Goal: Task Accomplishment & Management: Complete application form

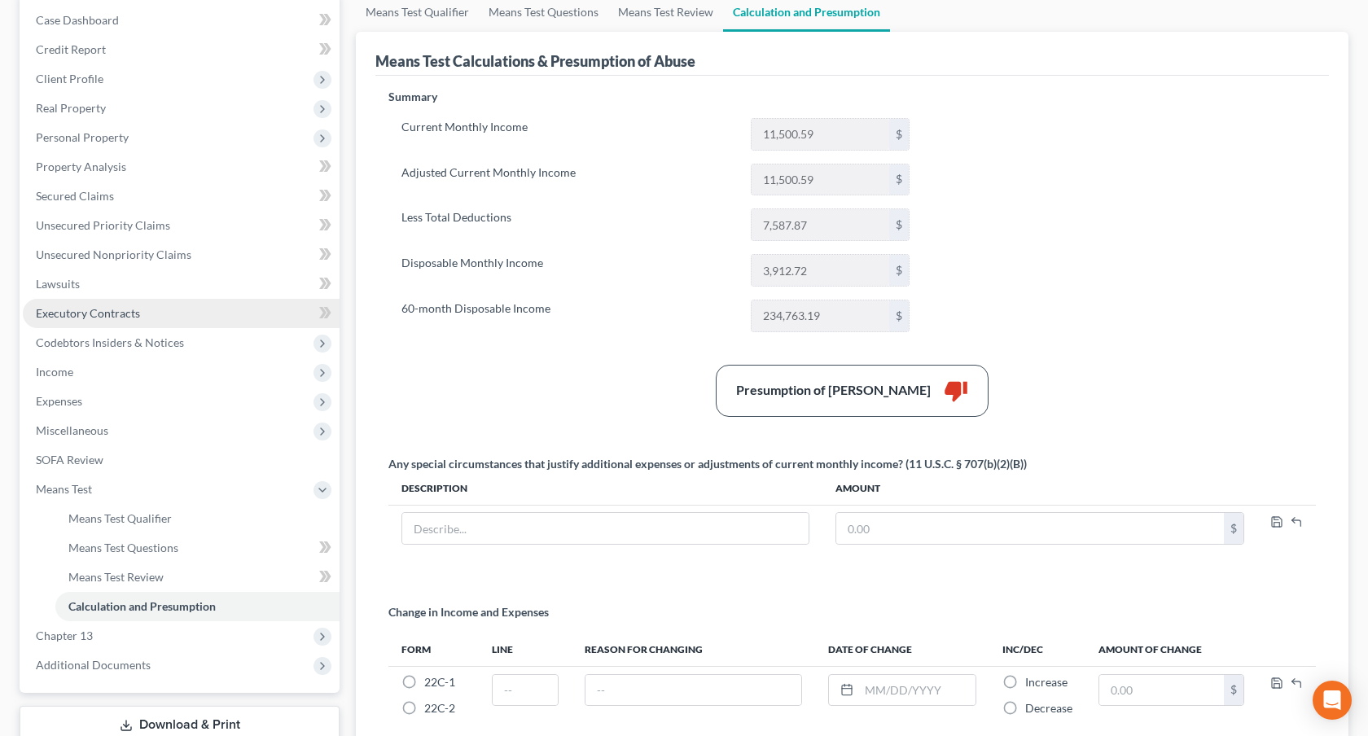
scroll to position [175, 0]
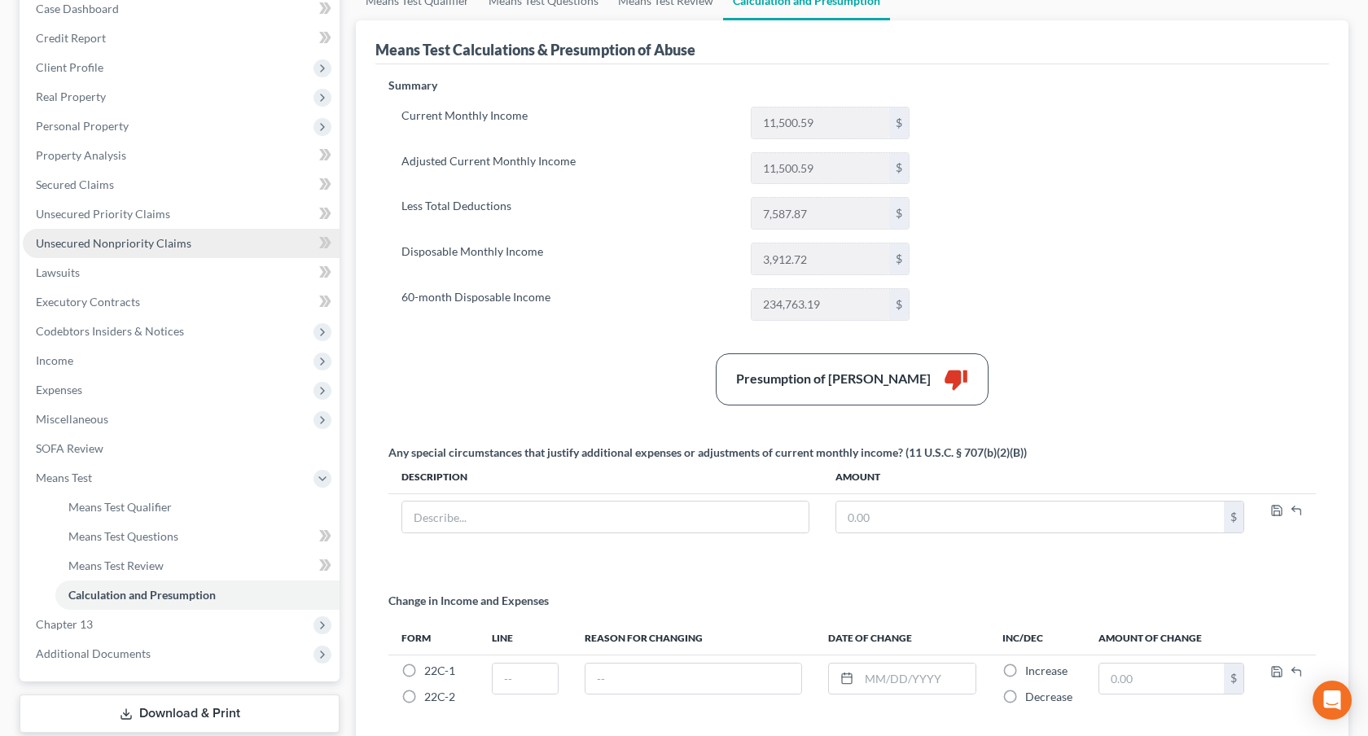
click at [181, 249] on span "Unsecured Nonpriority Claims" at bounding box center [114, 243] width 156 height 14
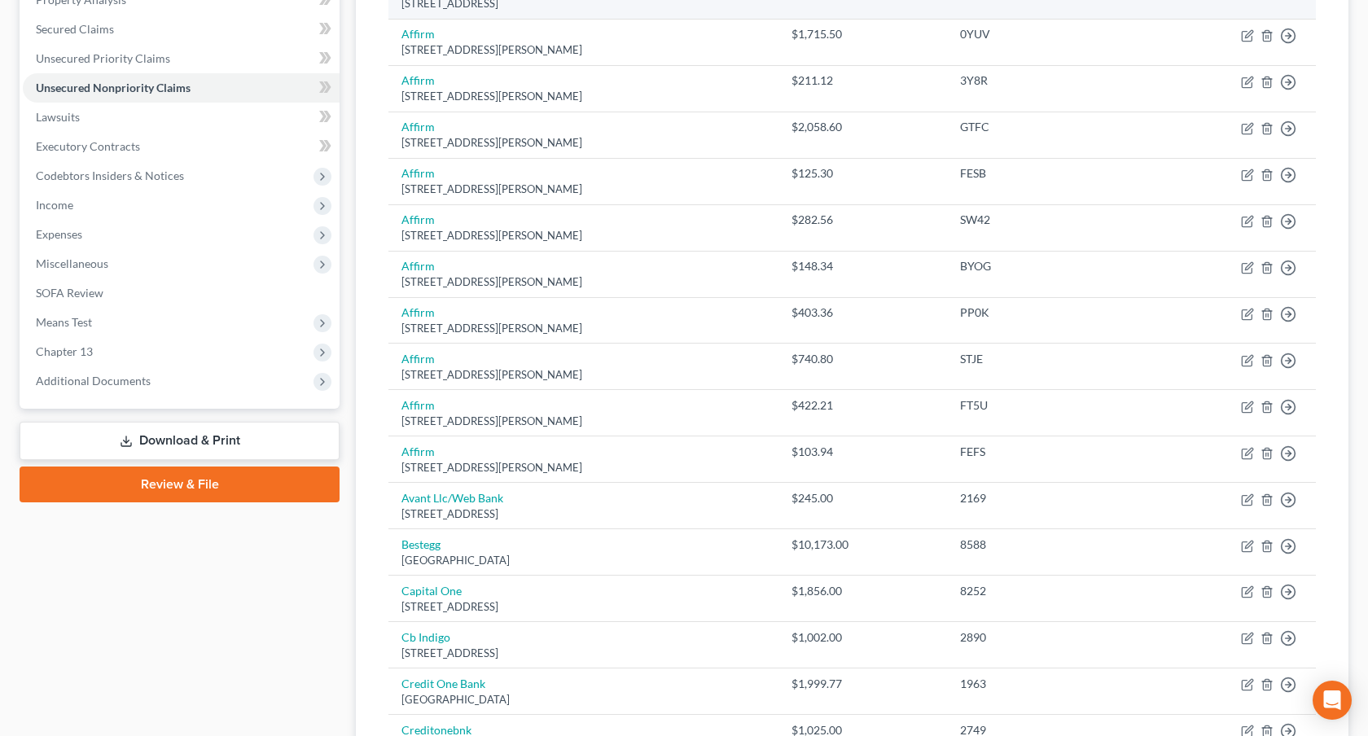
scroll to position [411, 0]
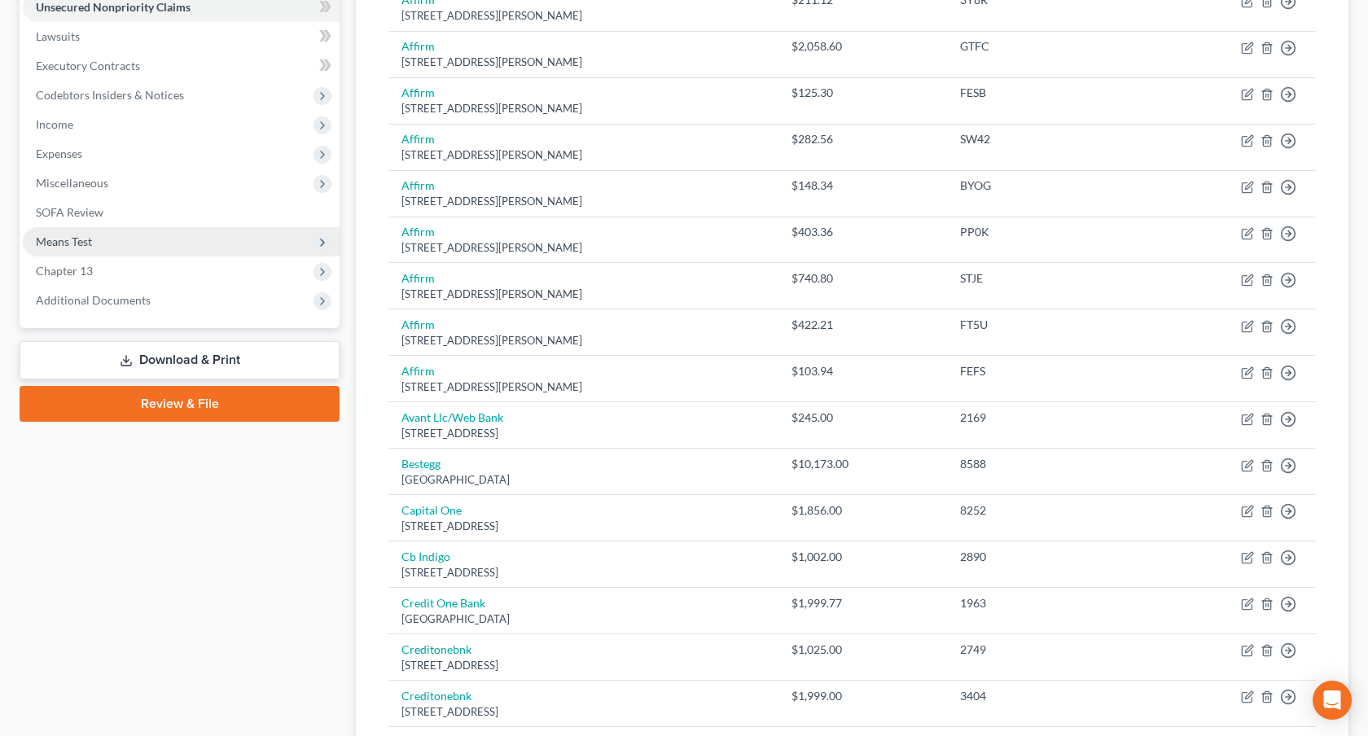
click at [153, 247] on span "Means Test" at bounding box center [181, 241] width 317 height 29
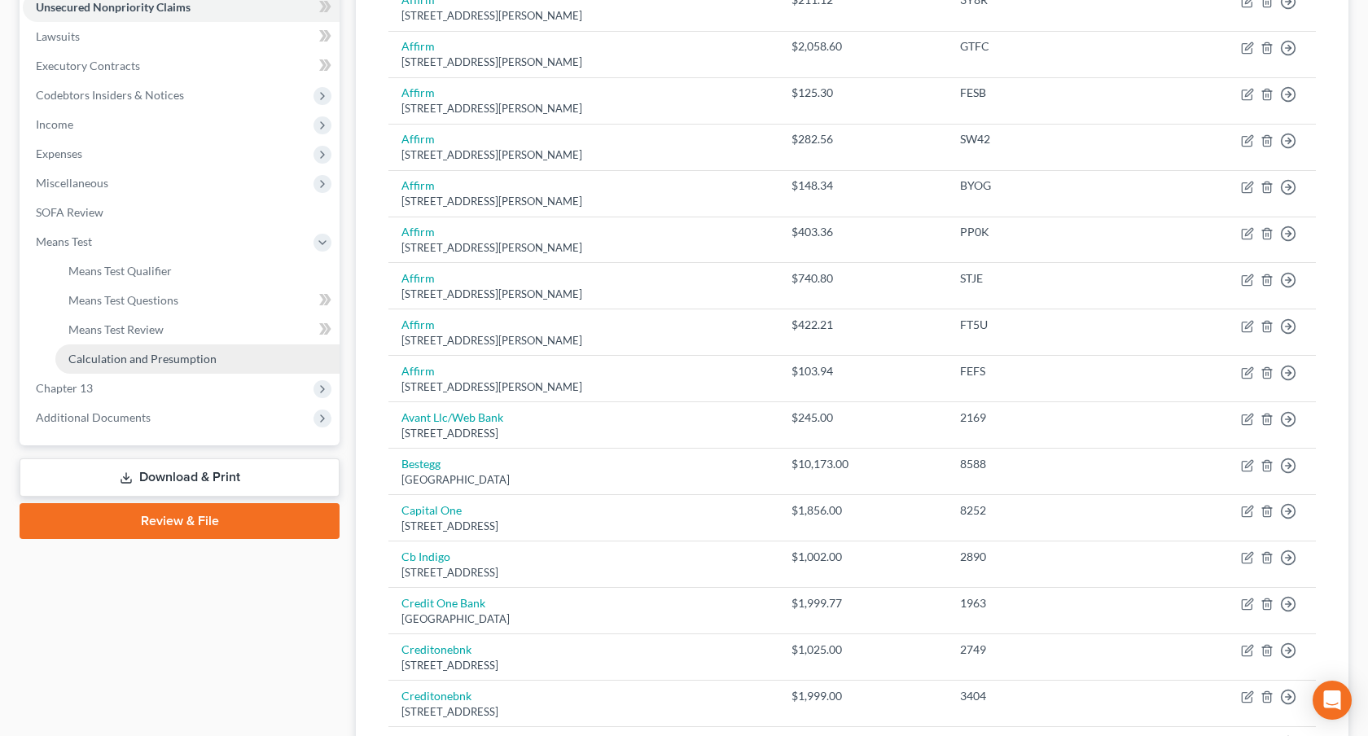
click at [177, 359] on span "Calculation and Presumption" at bounding box center [142, 359] width 148 height 14
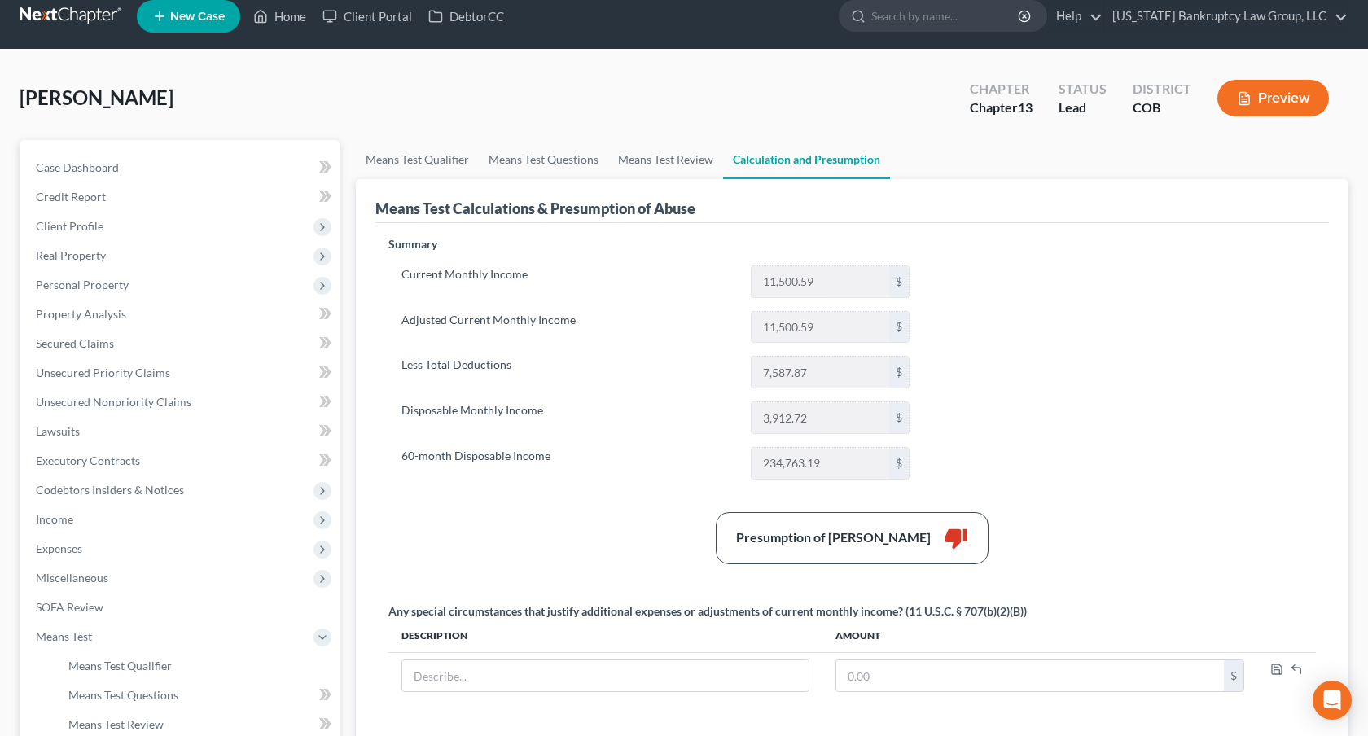
scroll to position [17, 0]
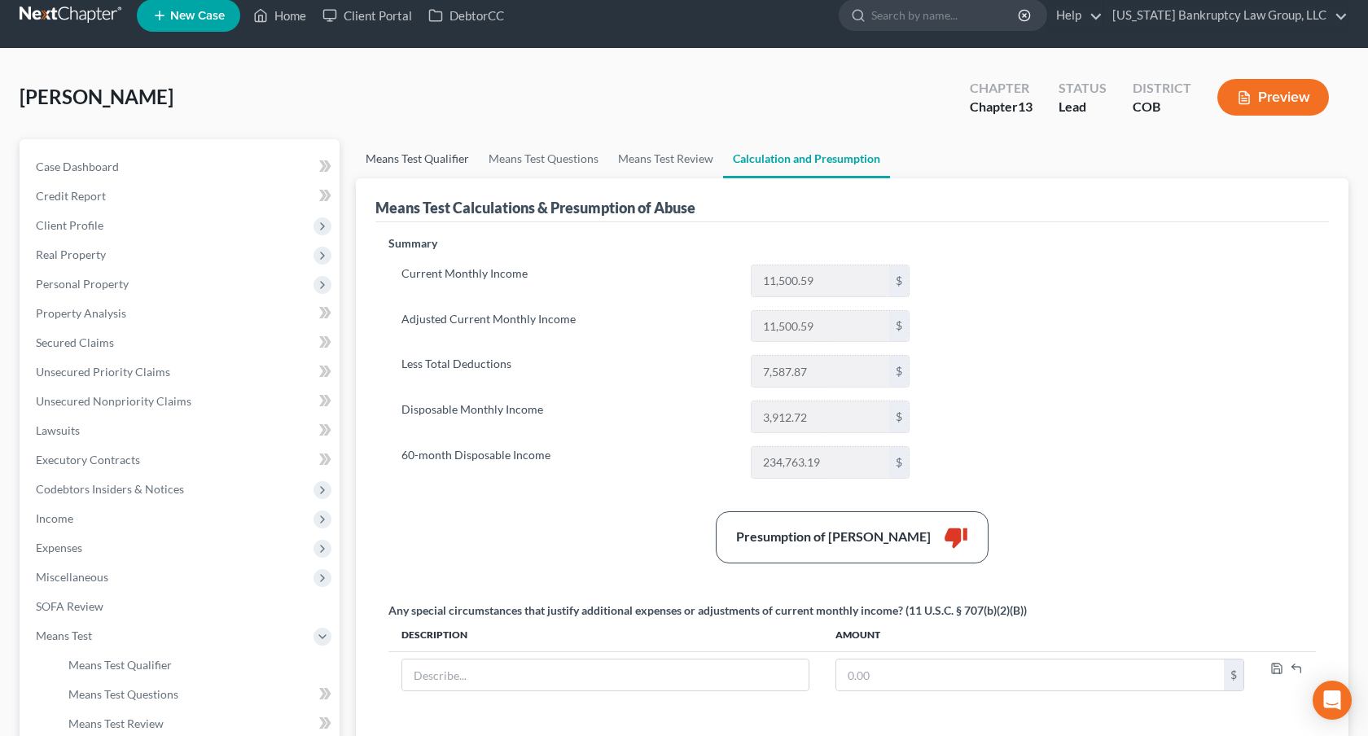
click at [447, 156] on link "Means Test Qualifier" at bounding box center [417, 158] width 123 height 39
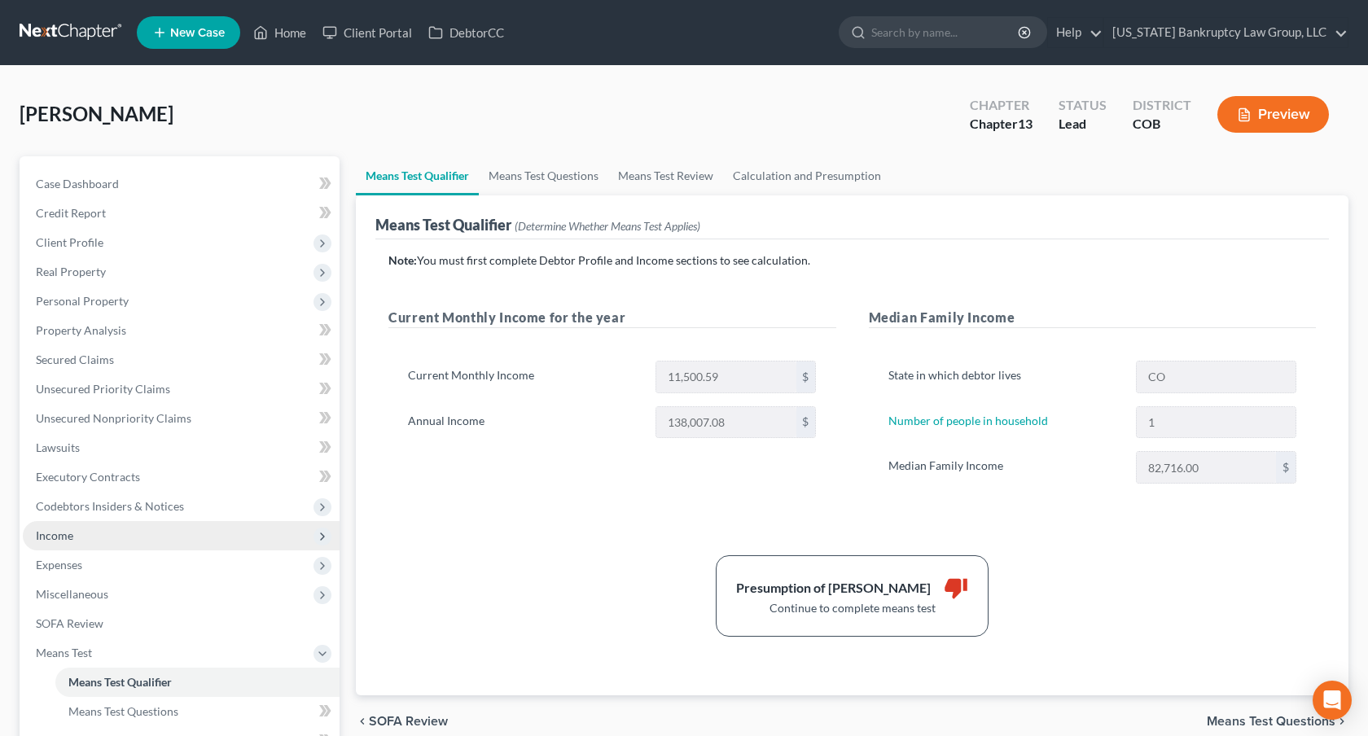
click at [156, 528] on span "Income" at bounding box center [181, 535] width 317 height 29
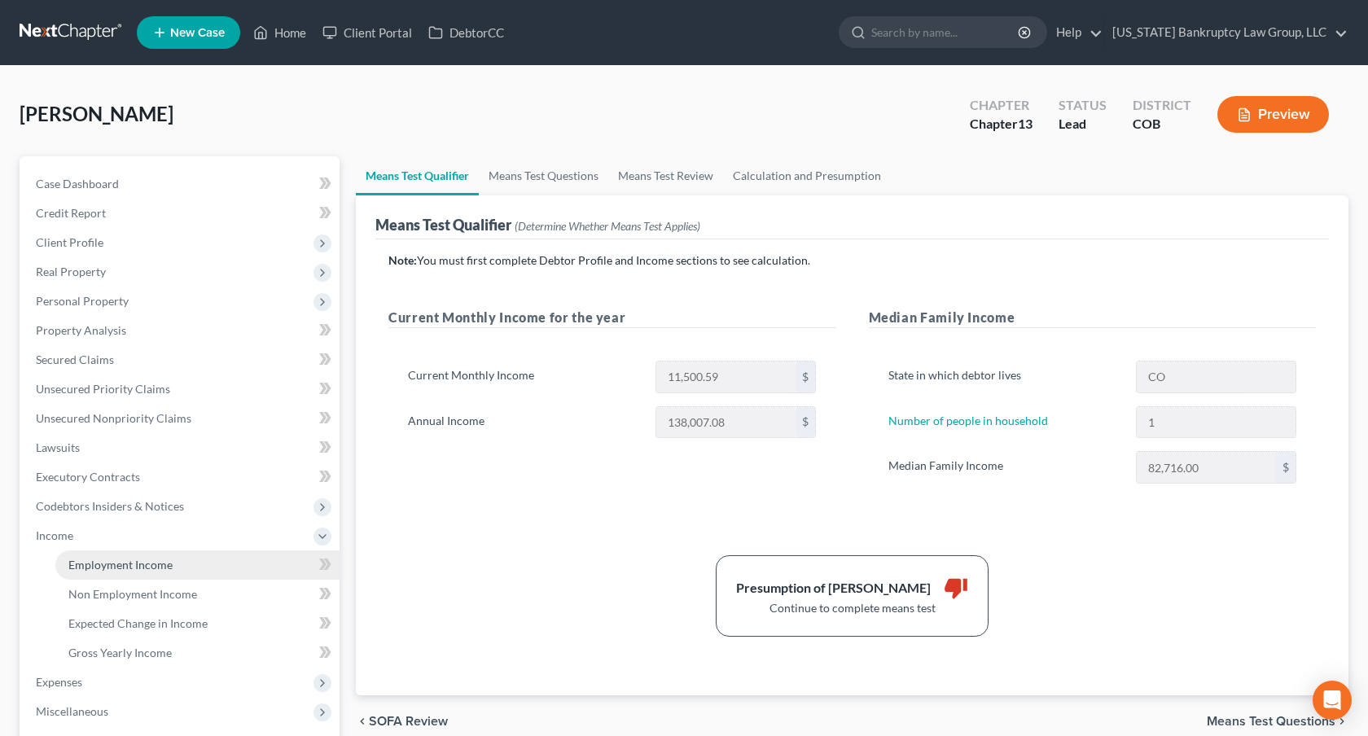
click at [171, 564] on link "Employment Income" at bounding box center [197, 564] width 284 height 29
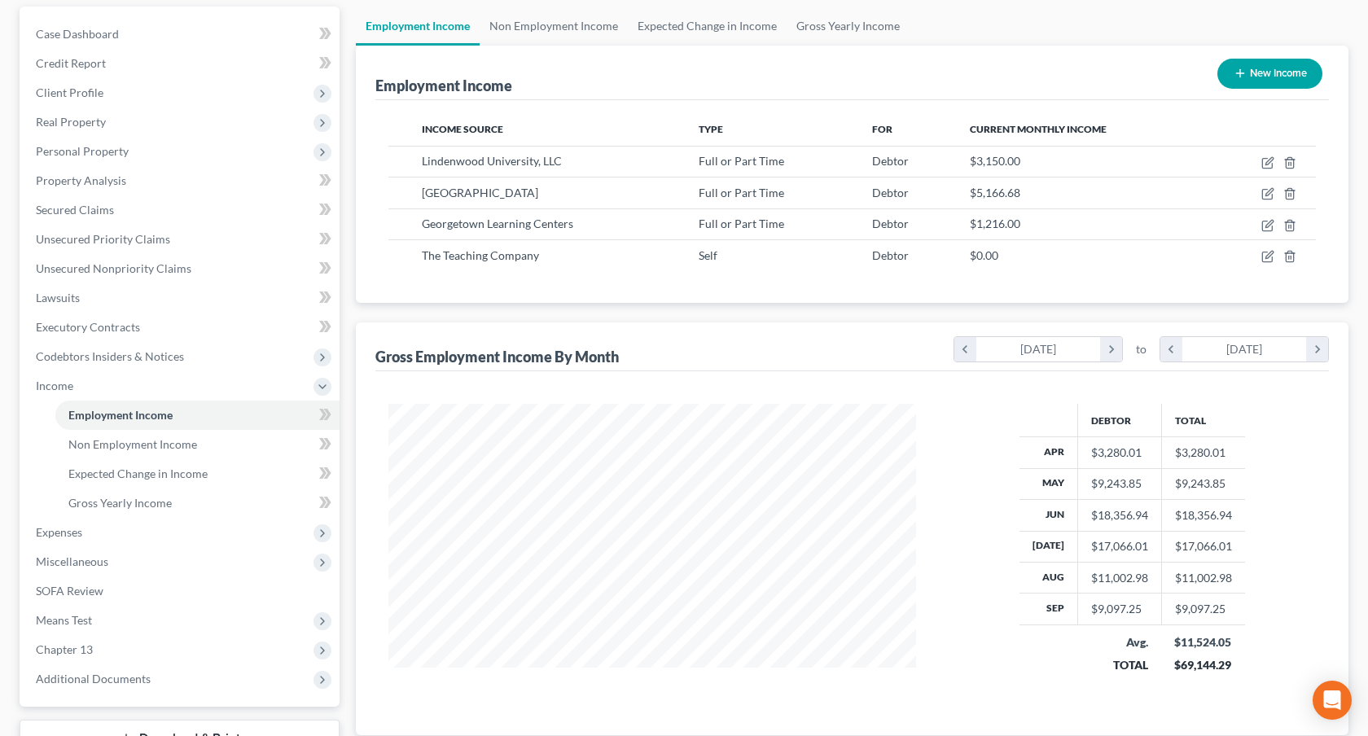
scroll to position [99, 0]
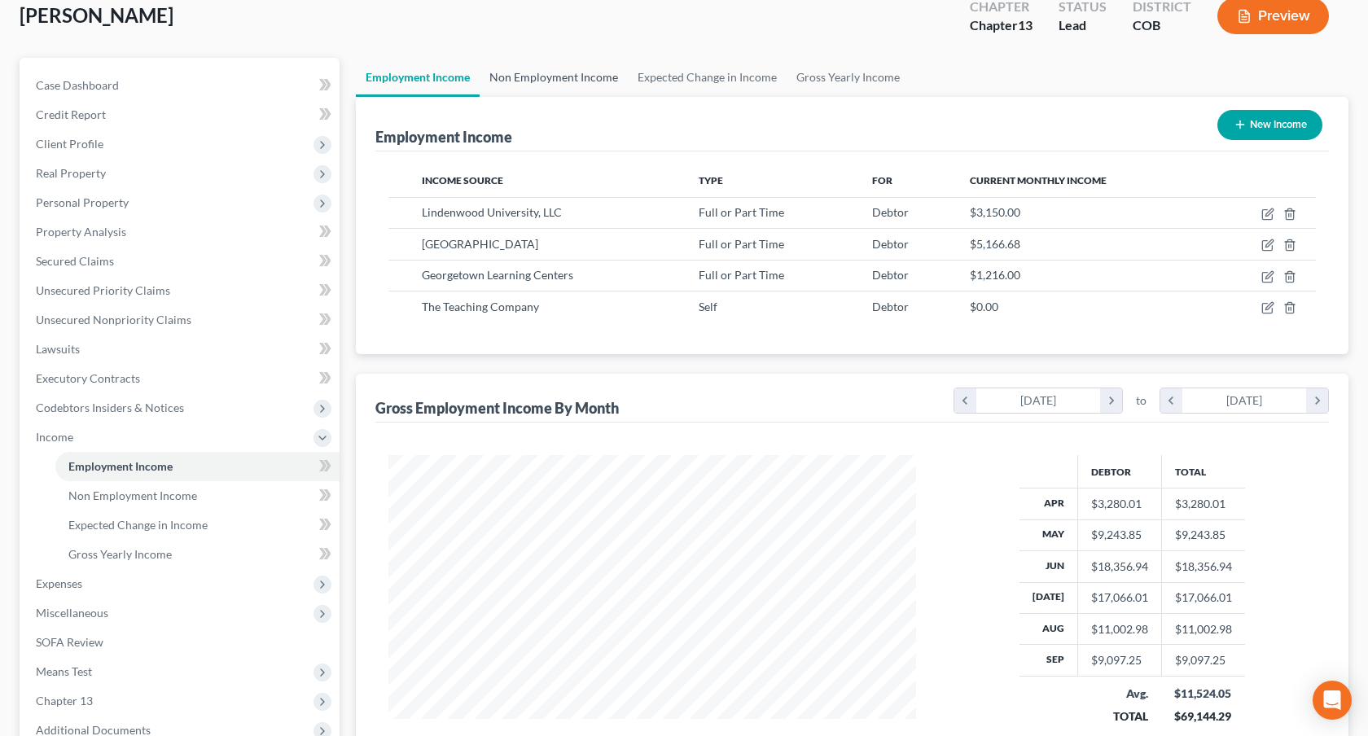
click at [594, 82] on link "Non Employment Income" at bounding box center [554, 77] width 148 height 39
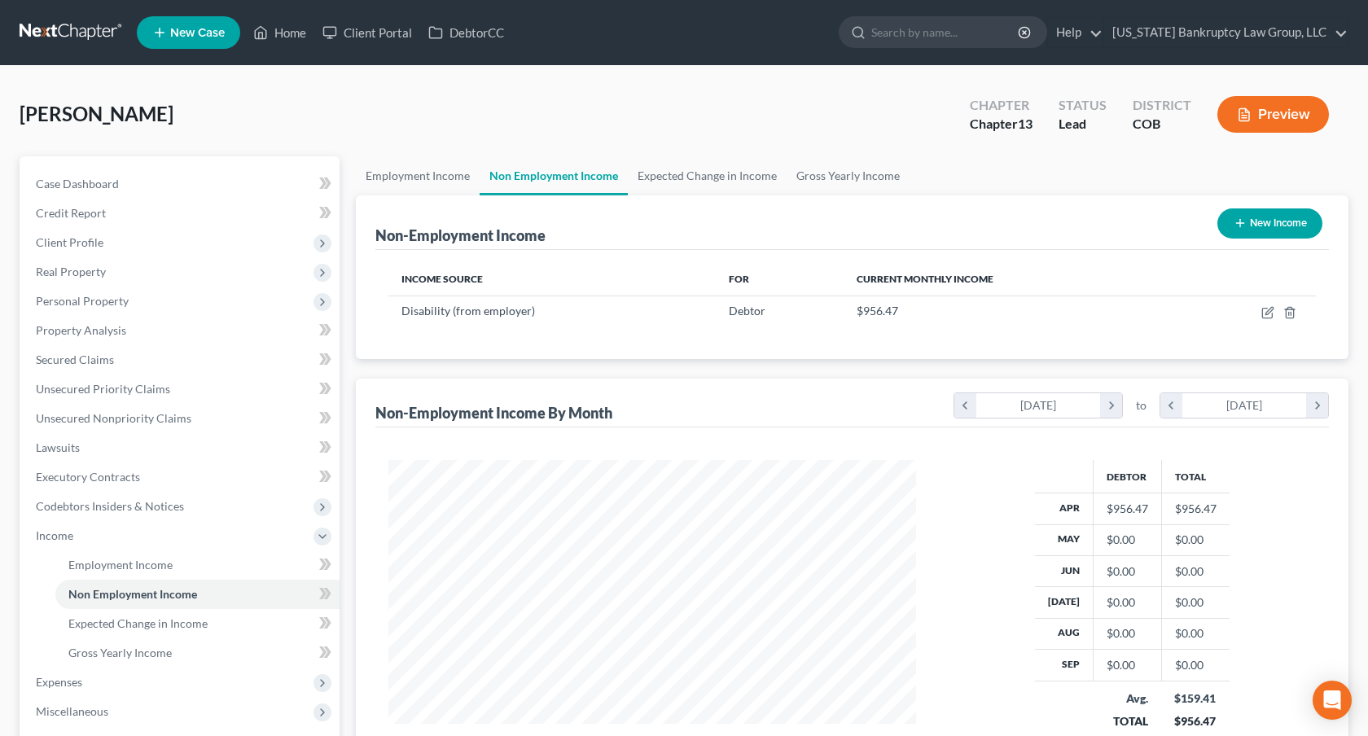
scroll to position [291, 559]
click at [107, 239] on span "Client Profile" at bounding box center [181, 242] width 317 height 29
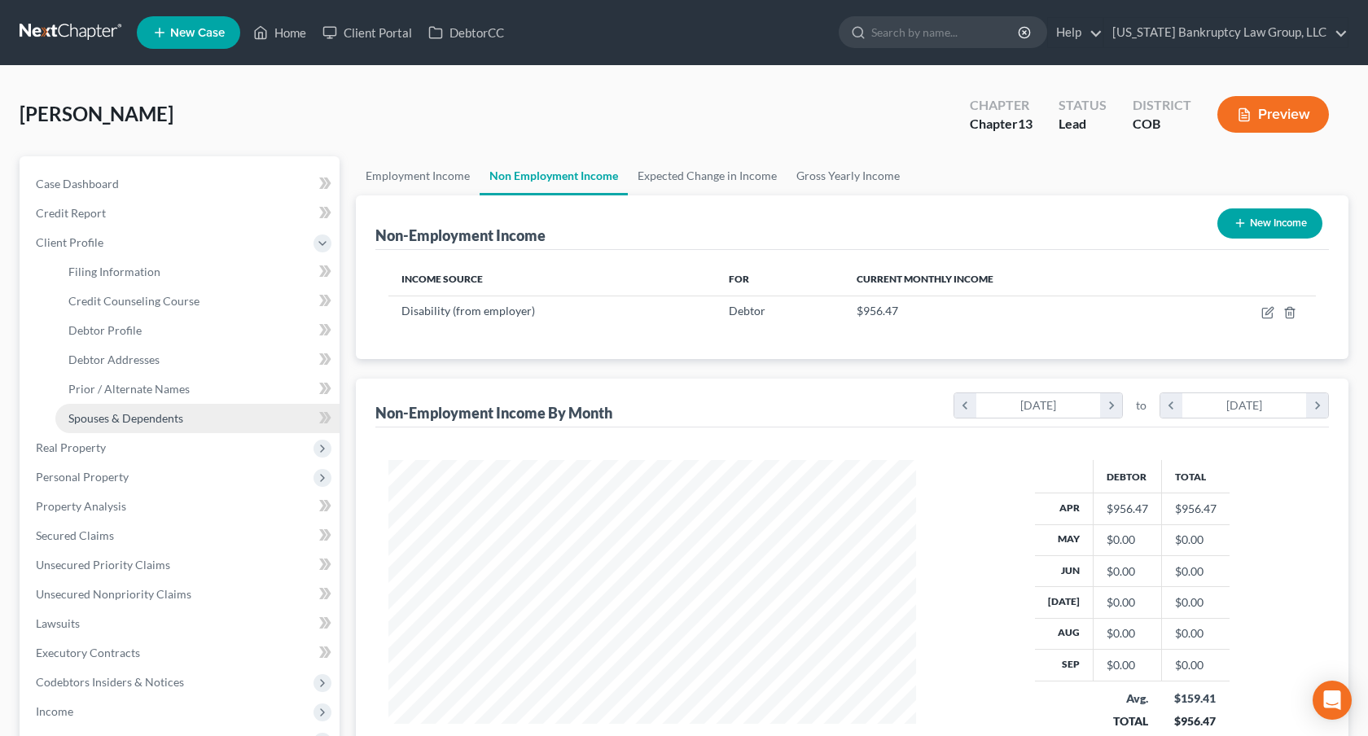
click at [129, 424] on span "Spouses & Dependents" at bounding box center [125, 418] width 115 height 14
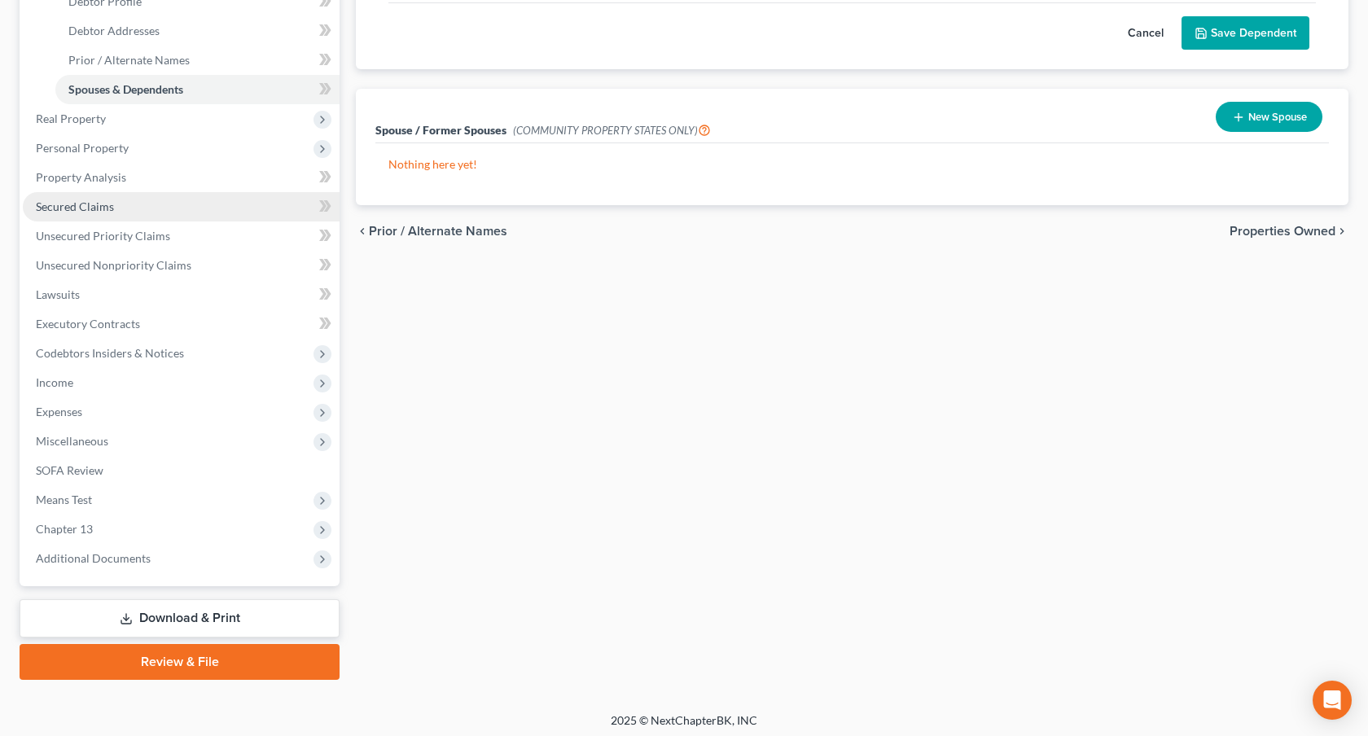
scroll to position [333, 0]
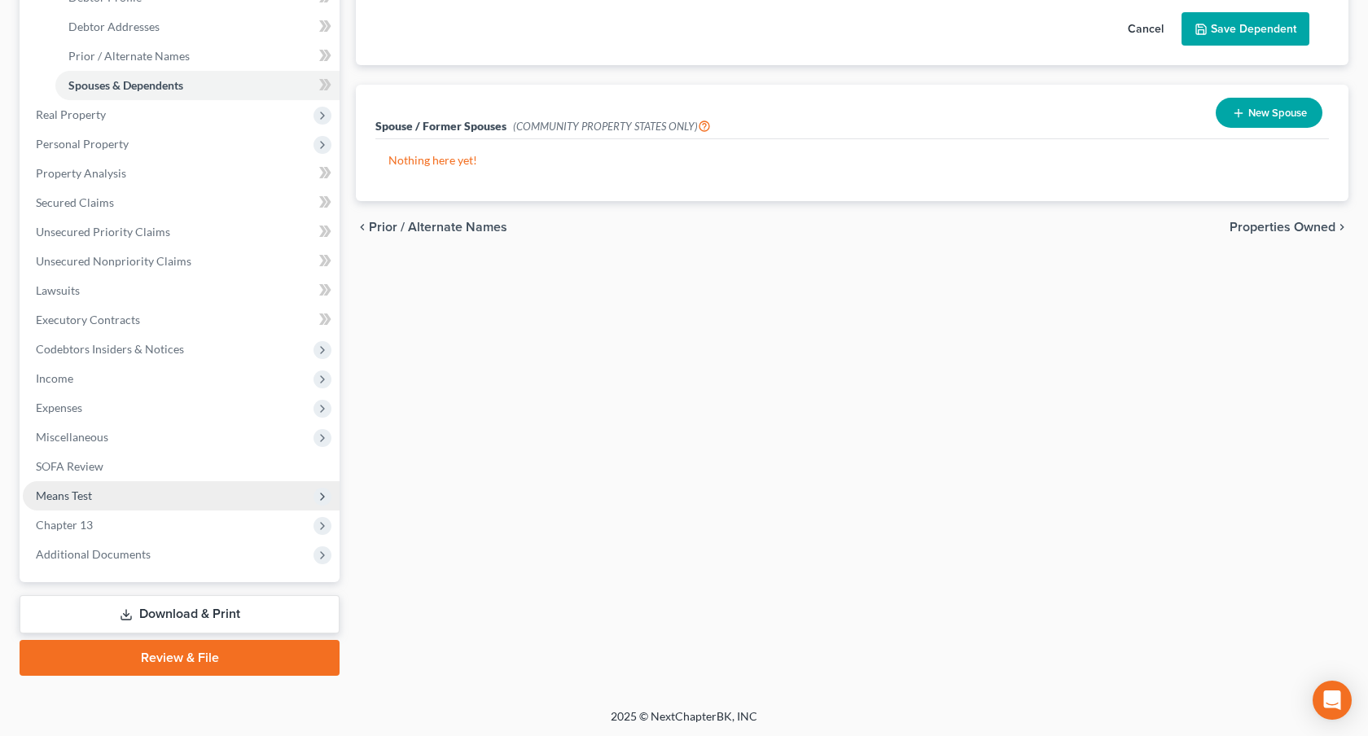
click at [129, 502] on span "Means Test" at bounding box center [181, 495] width 317 height 29
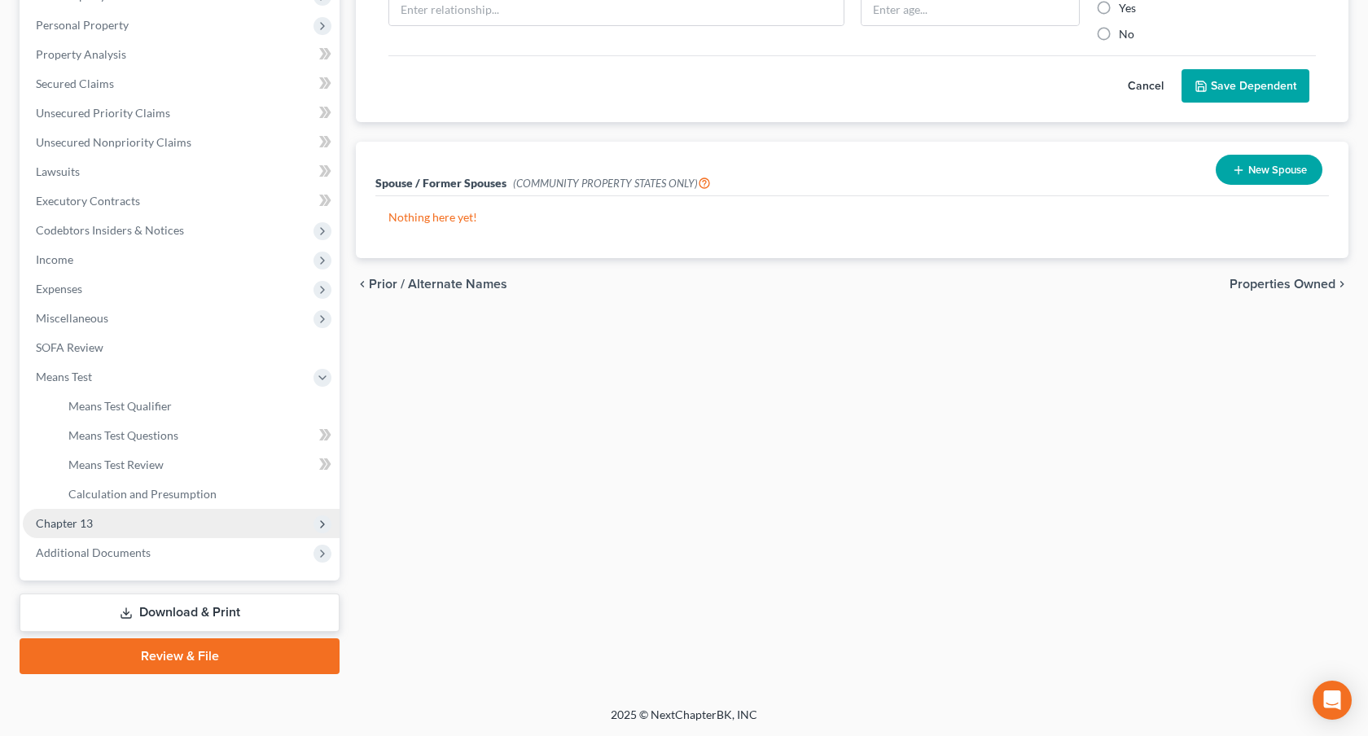
scroll to position [274, 0]
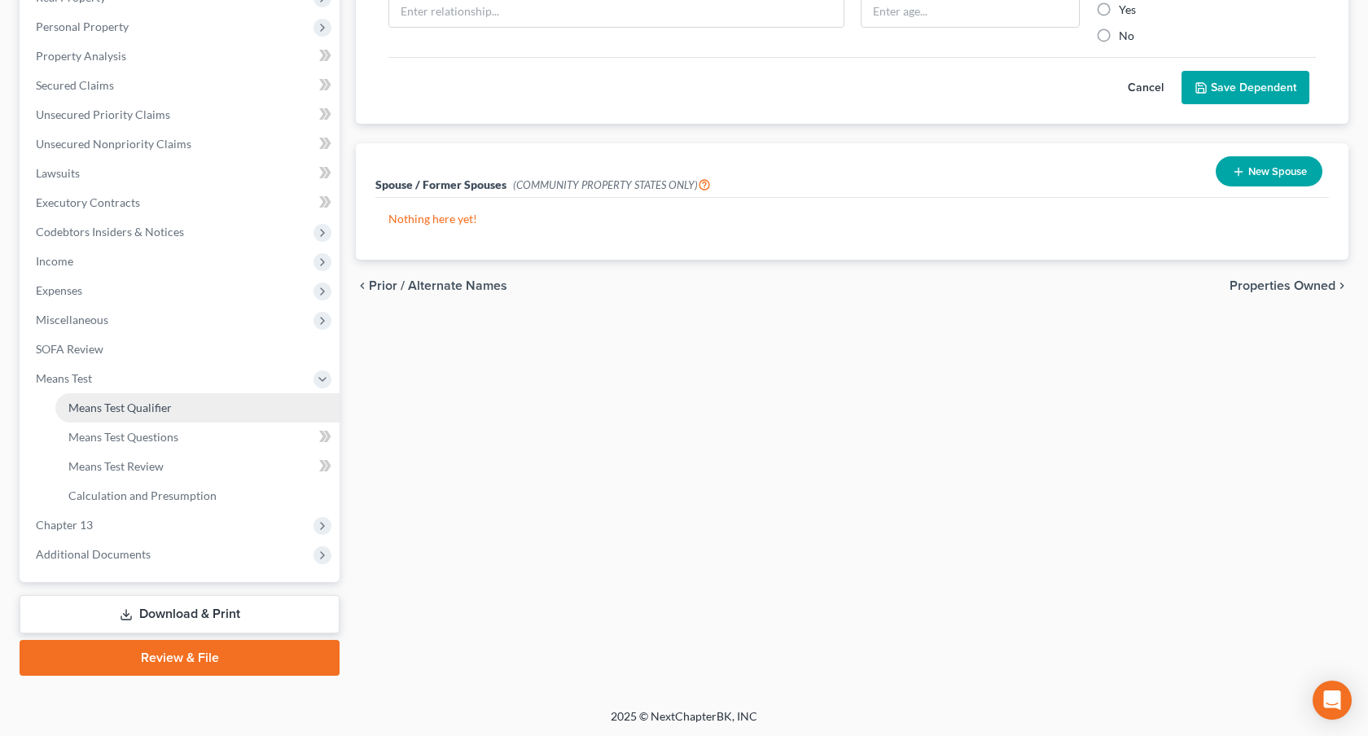
click at [161, 405] on span "Means Test Qualifier" at bounding box center [119, 408] width 103 height 14
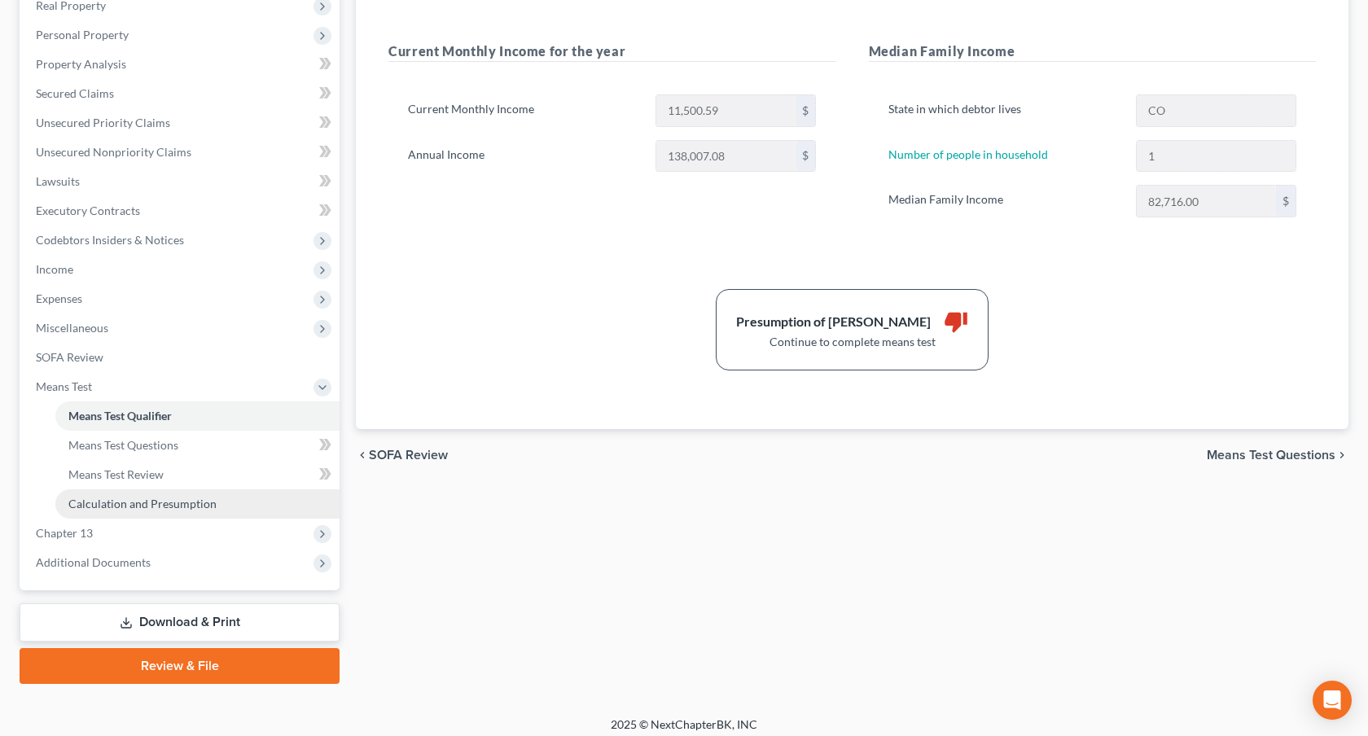
click at [180, 509] on span "Calculation and Presumption" at bounding box center [142, 504] width 148 height 14
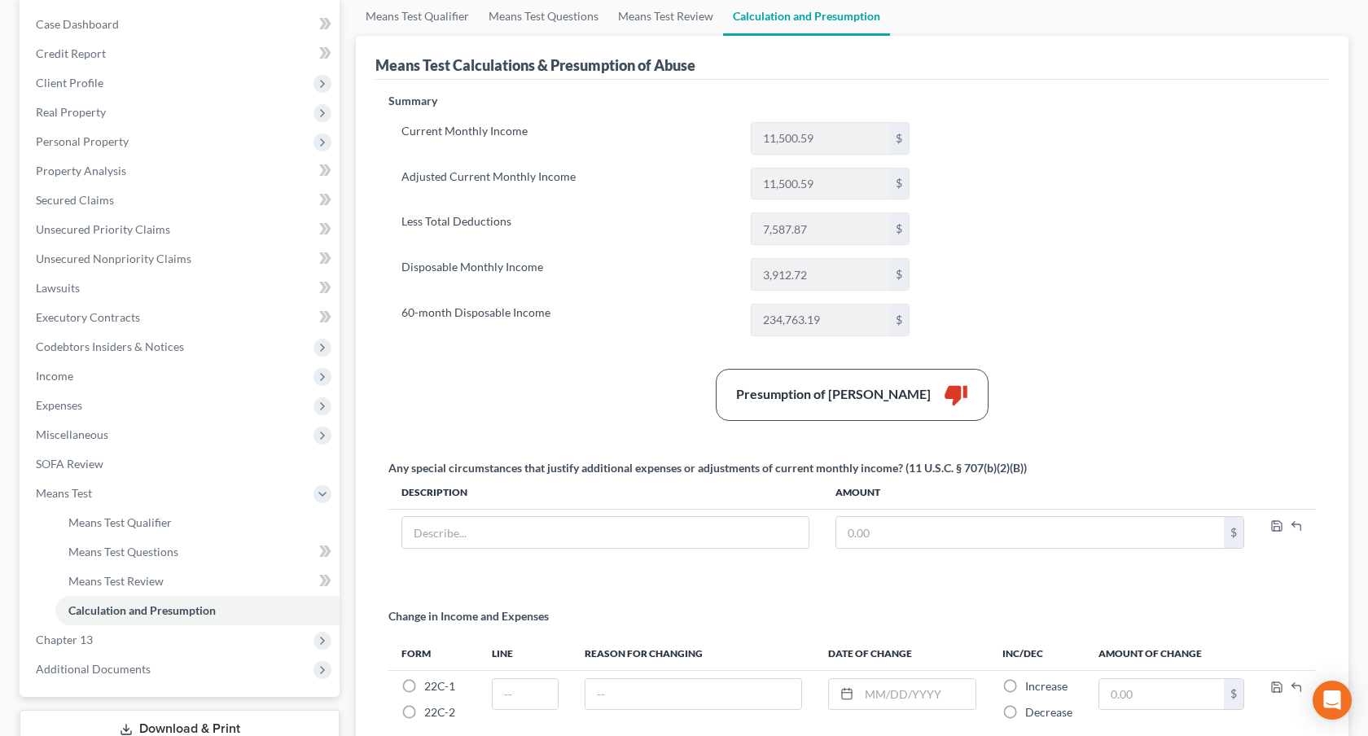
scroll to position [168, 0]
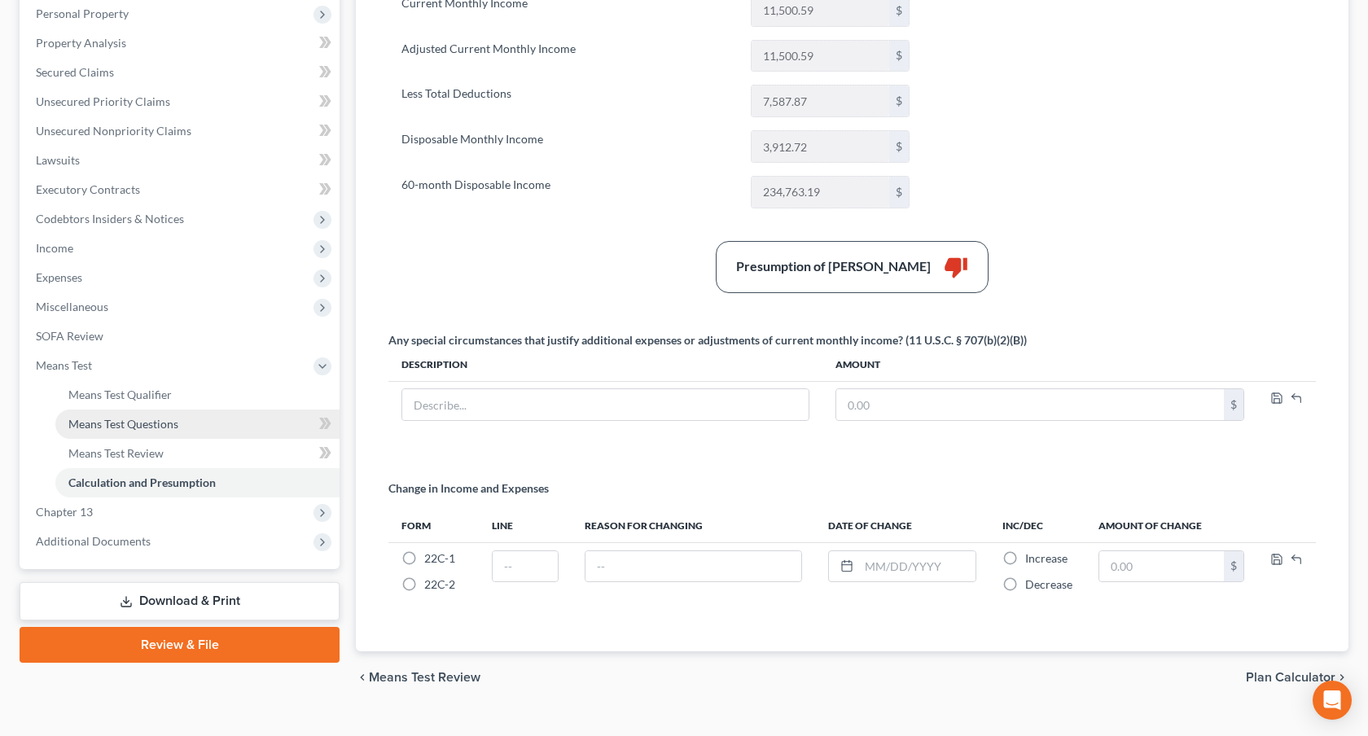
click at [123, 426] on span "Means Test Questions" at bounding box center [123, 424] width 110 height 14
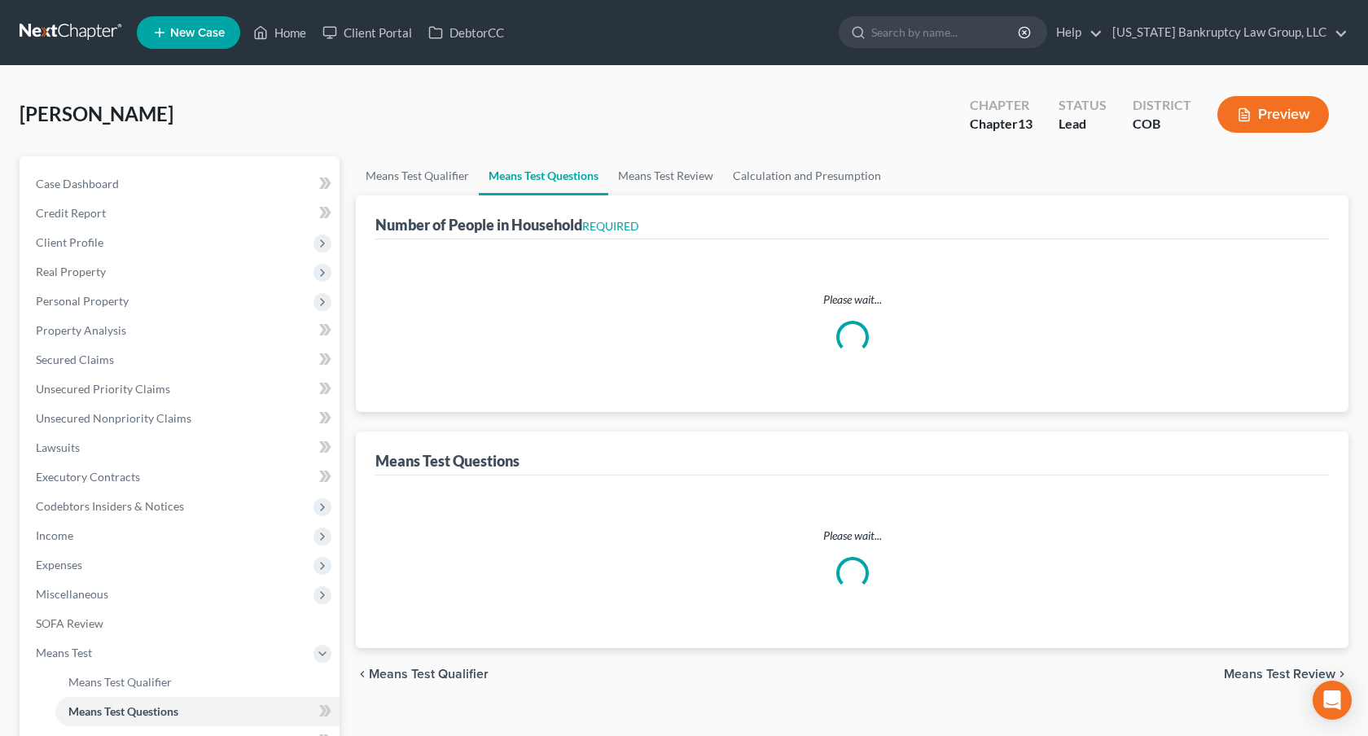
select select "0"
select select "60"
select select "0"
select select "60"
select select "1"
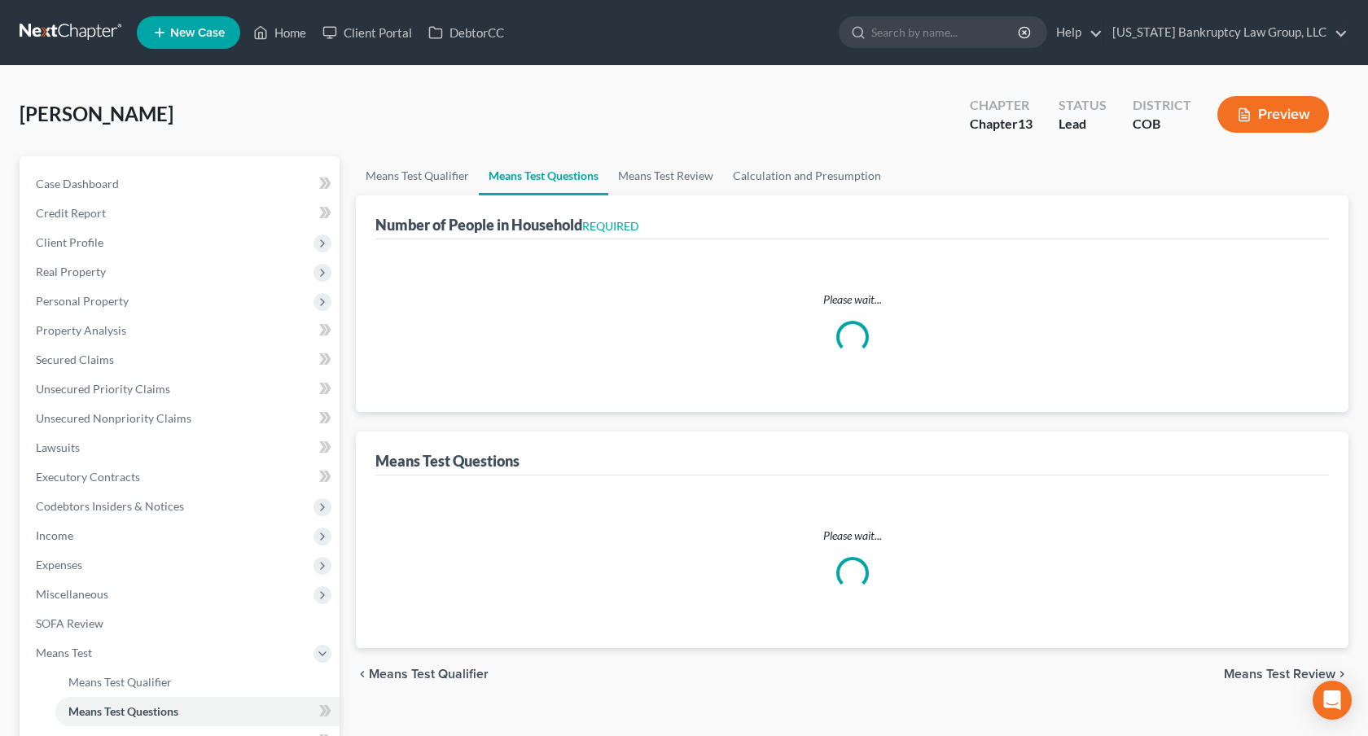
select select "1"
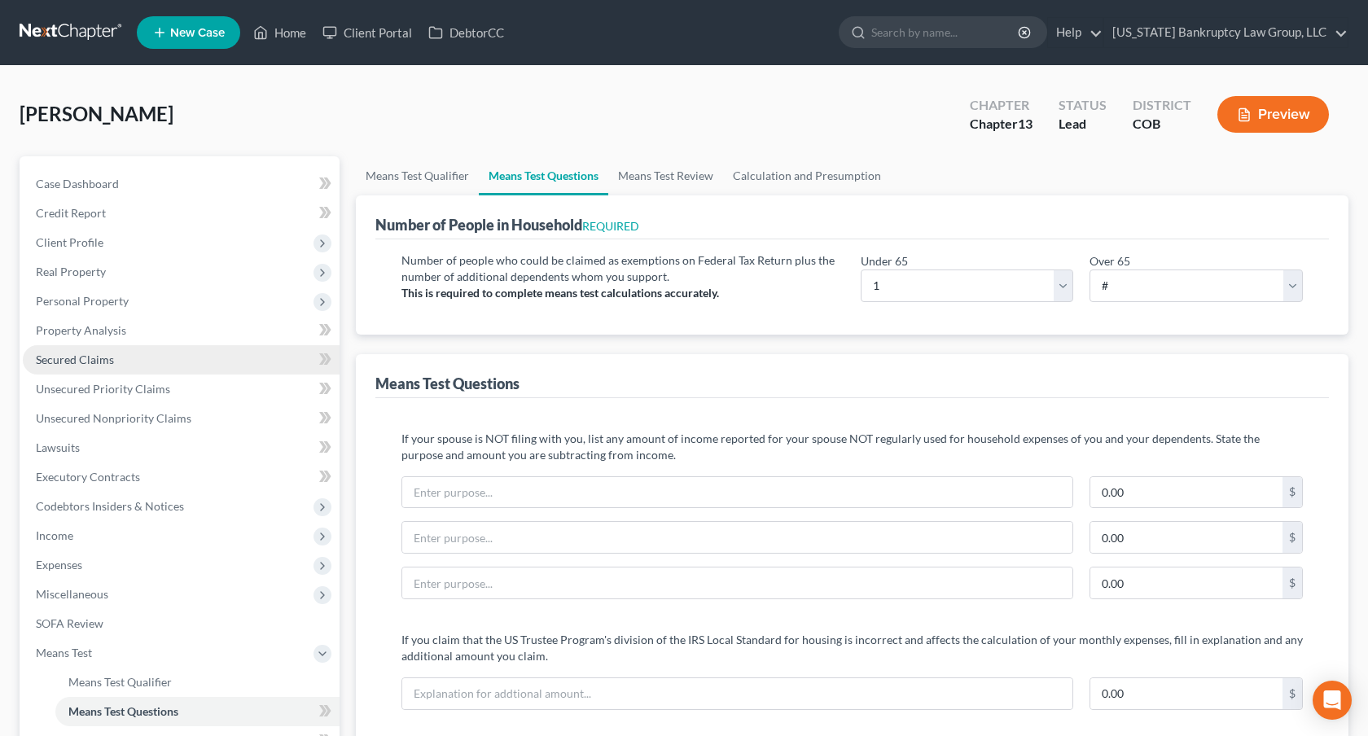
click at [116, 354] on link "Secured Claims" at bounding box center [181, 359] width 317 height 29
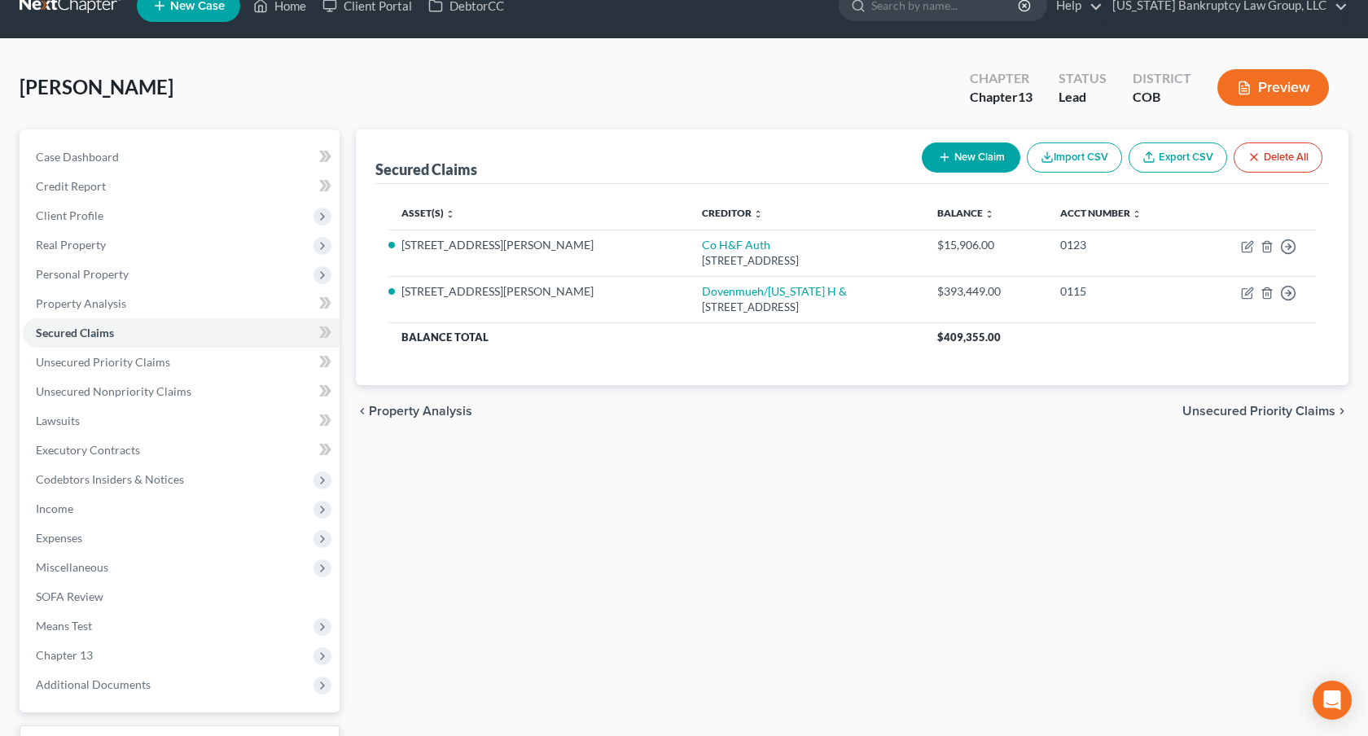
scroll to position [28, 0]
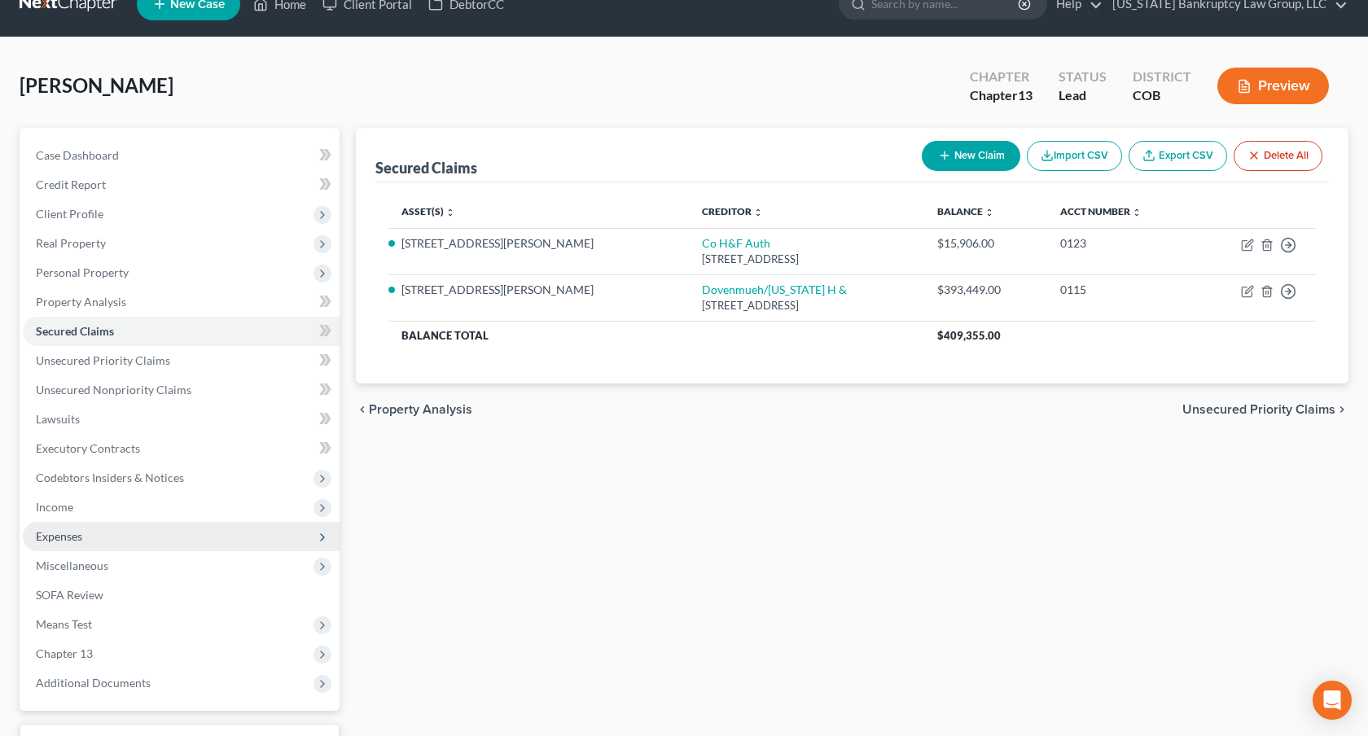
click at [126, 532] on span "Expenses" at bounding box center [181, 536] width 317 height 29
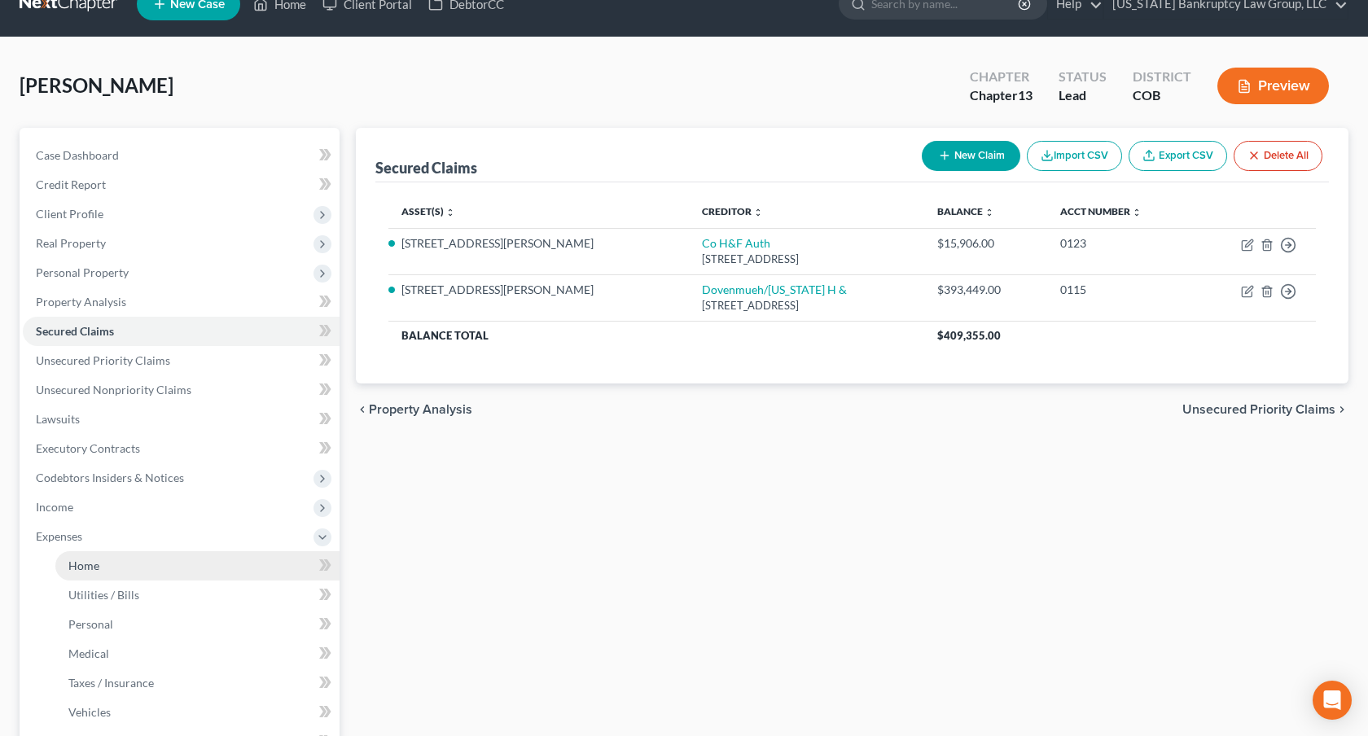
click at [125, 554] on link "Home" at bounding box center [197, 565] width 284 height 29
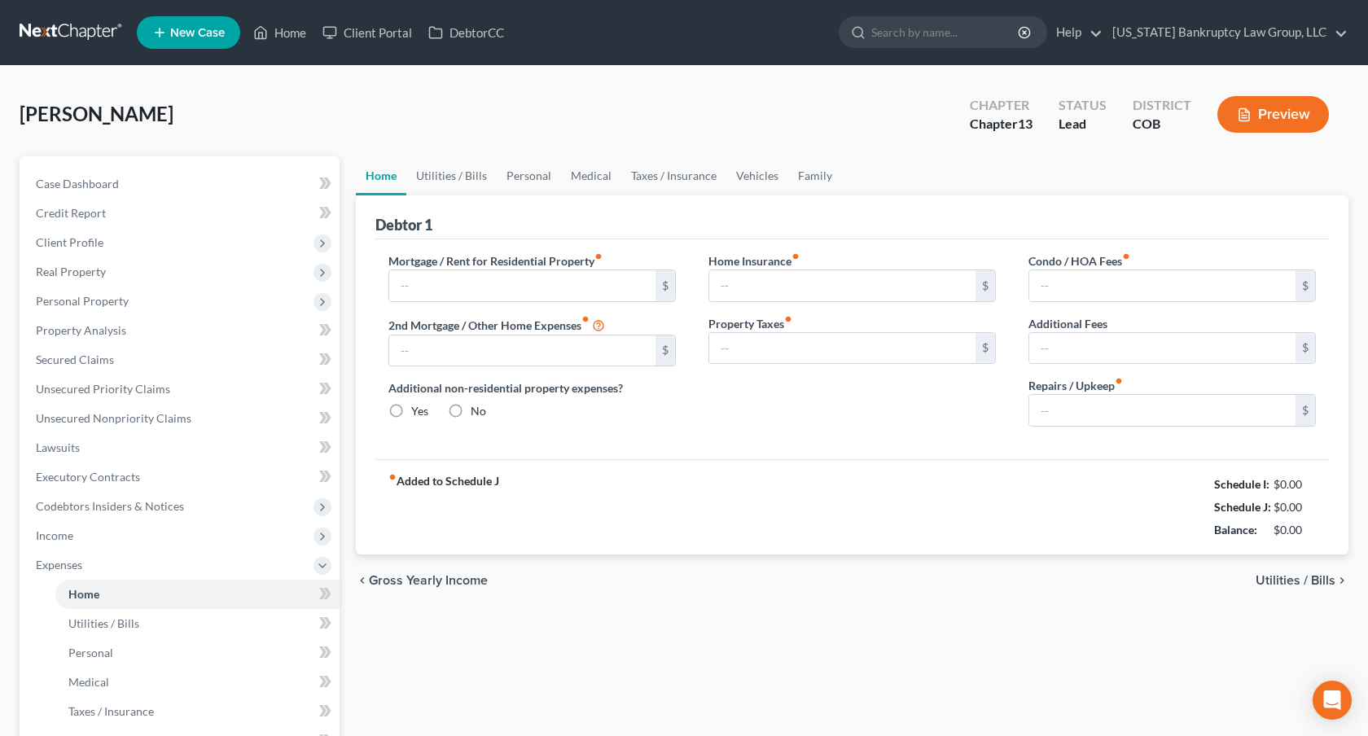
type input "2,418.88"
type input "0.00"
radio input "true"
type input "95.00"
type input "0.00"
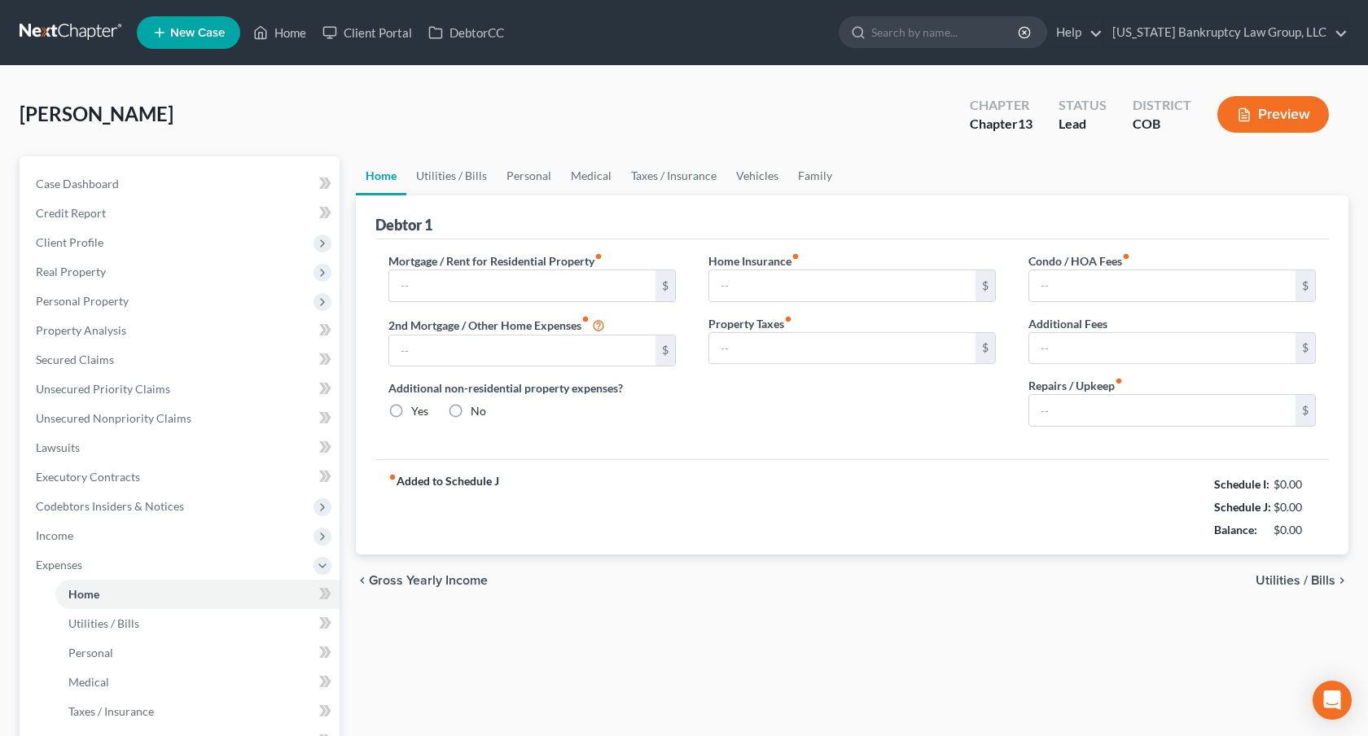
type input "300.00"
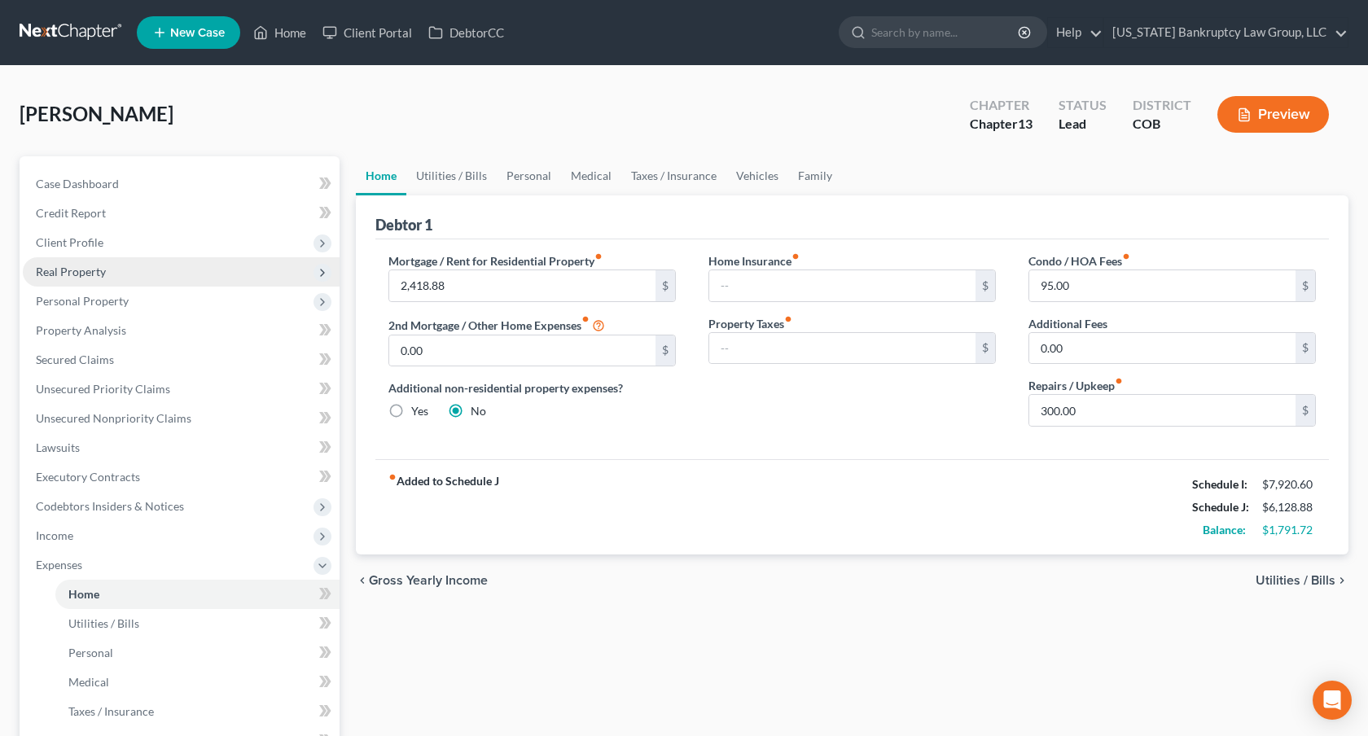
click at [108, 274] on span "Real Property" at bounding box center [181, 271] width 317 height 29
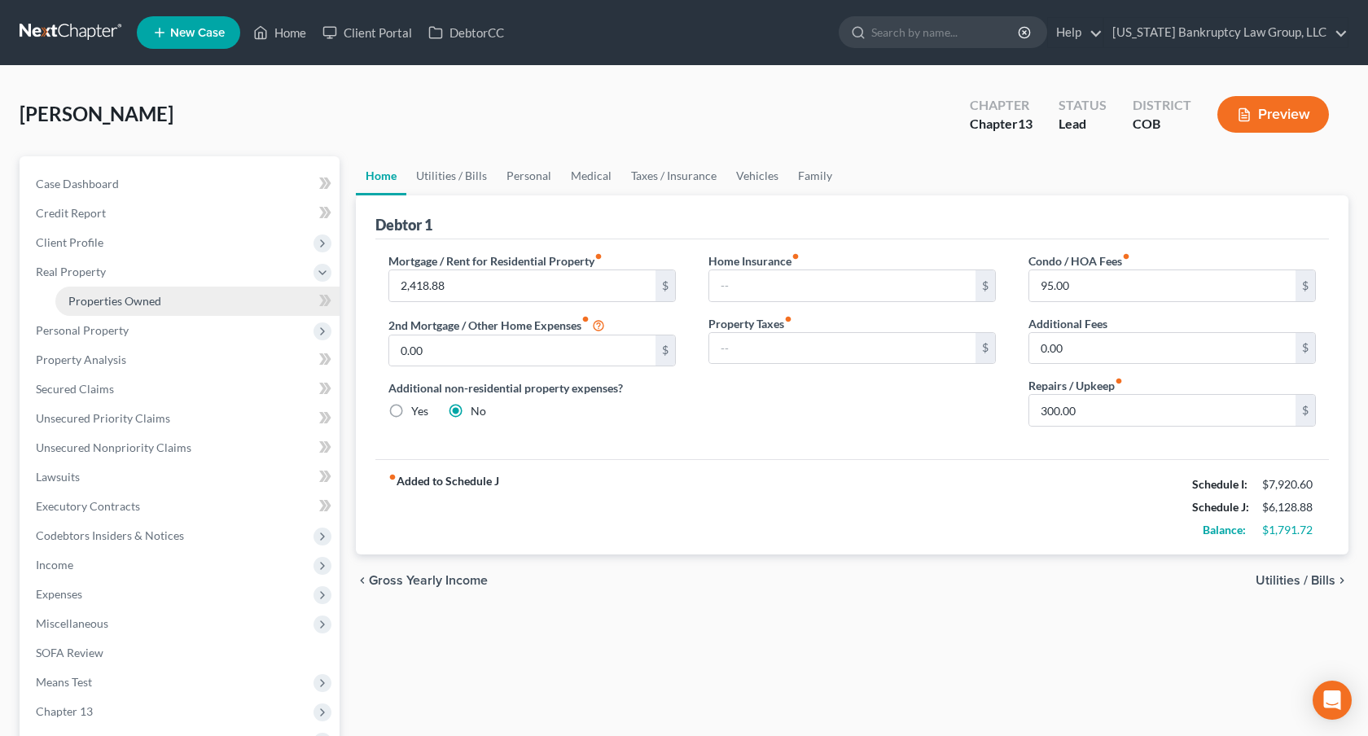
click at [120, 297] on span "Properties Owned" at bounding box center [114, 301] width 93 height 14
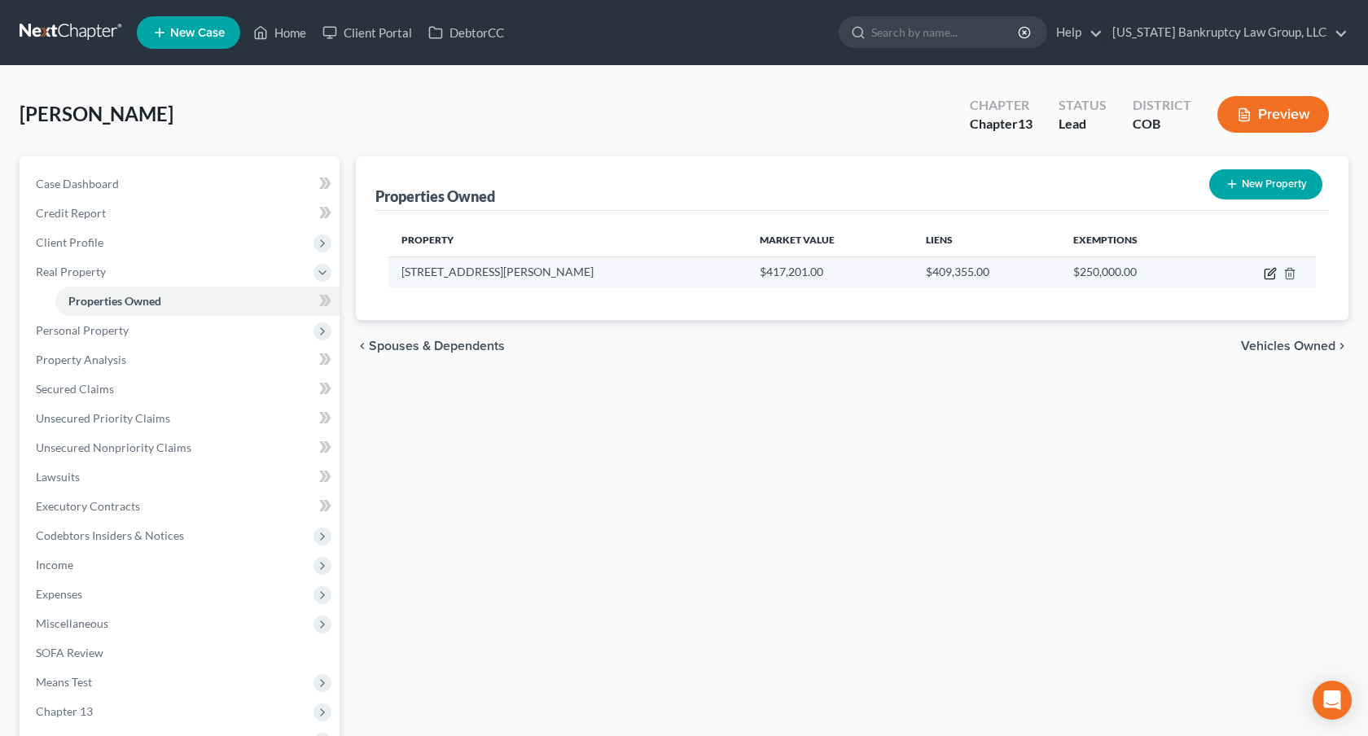
click at [1269, 271] on icon "button" at bounding box center [1270, 273] width 13 height 13
select select "5"
select select "0"
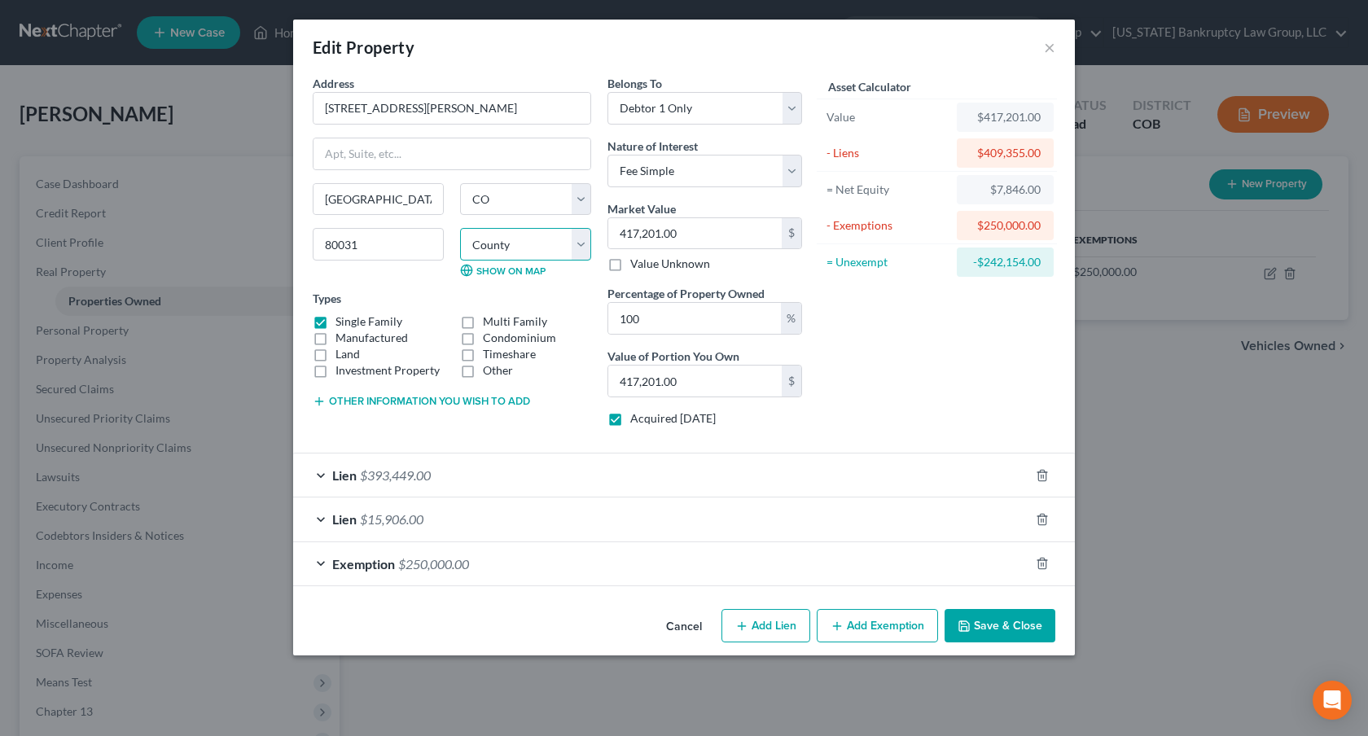
click at [541, 249] on select "County Adams County Alamosa County Arapahoe County Archuleta County Baca County…" at bounding box center [525, 244] width 131 height 33
select select "0"
click at [460, 228] on select "County Adams County Alamosa County Arapahoe County Archuleta County Baca County…" at bounding box center [525, 244] width 131 height 33
click at [997, 623] on button "Save & Close" at bounding box center [999, 626] width 111 height 34
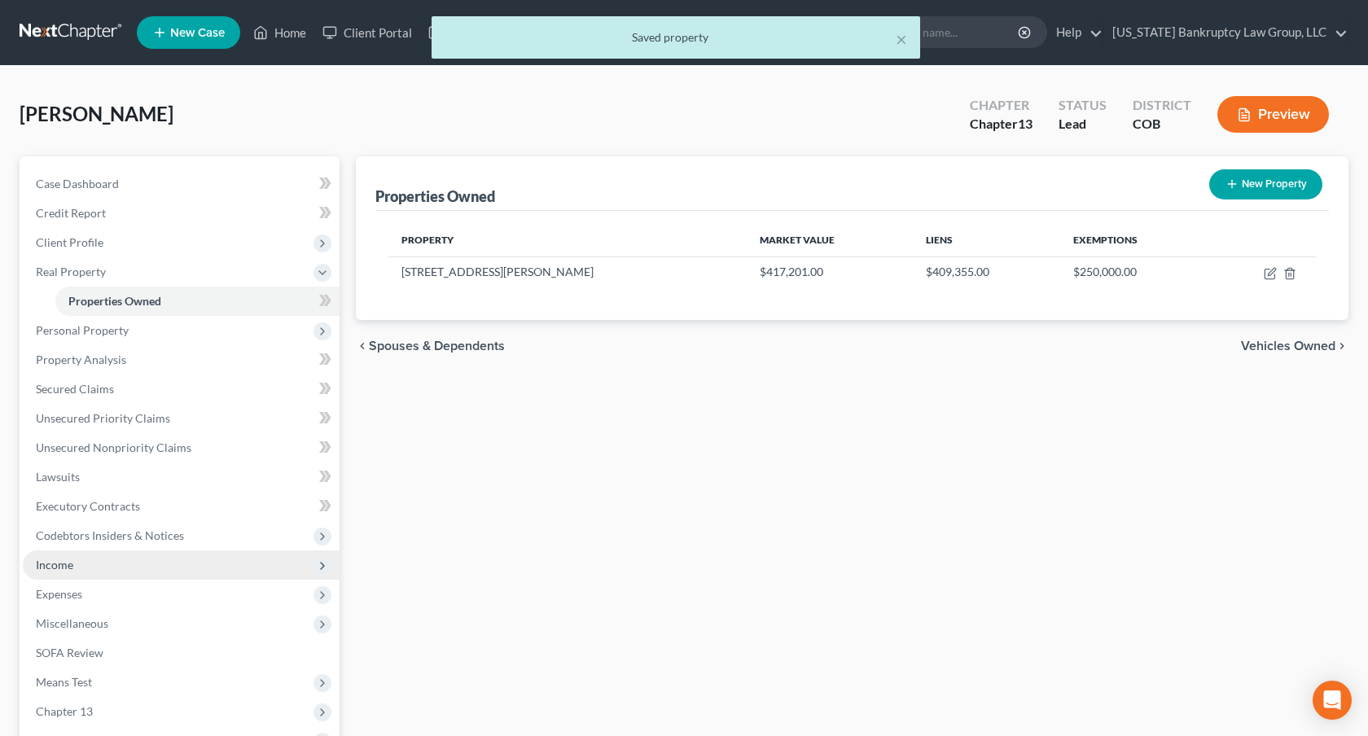
scroll to position [186, 0]
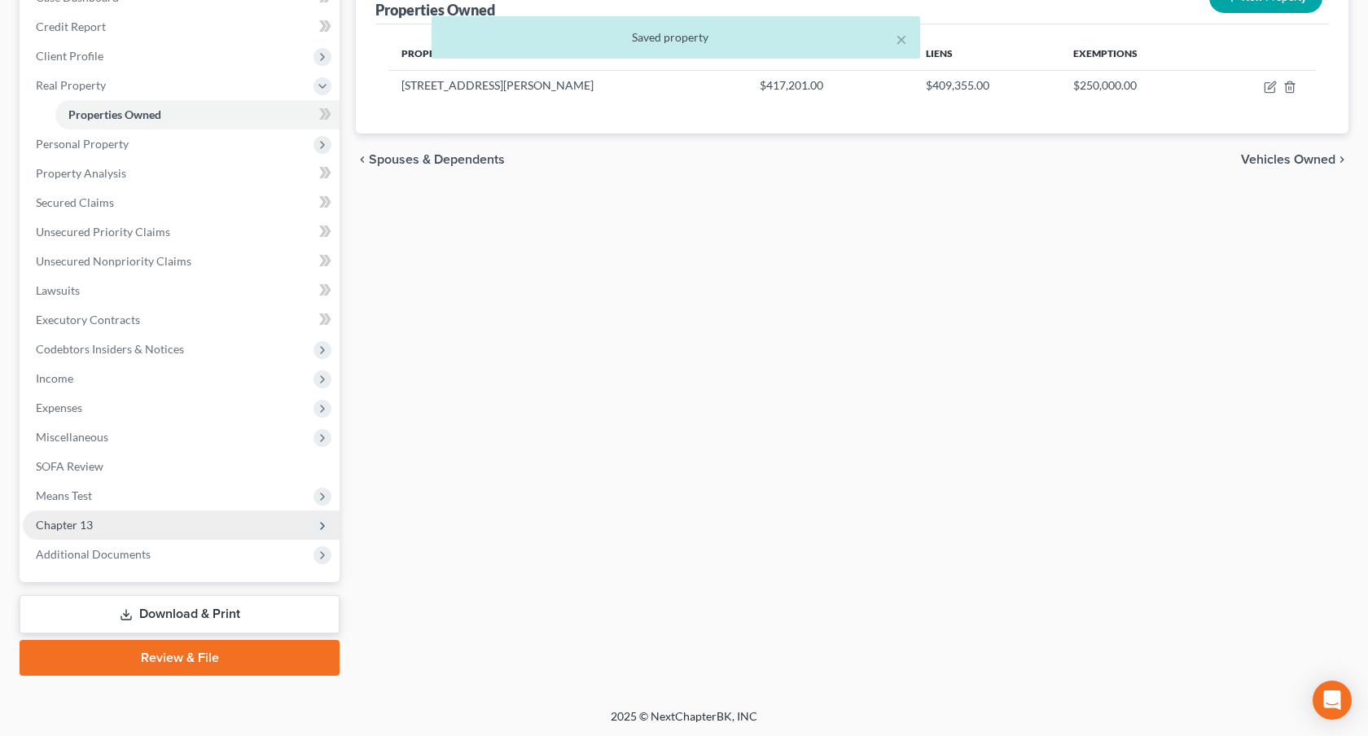
click at [151, 516] on span "Chapter 13" at bounding box center [181, 525] width 317 height 29
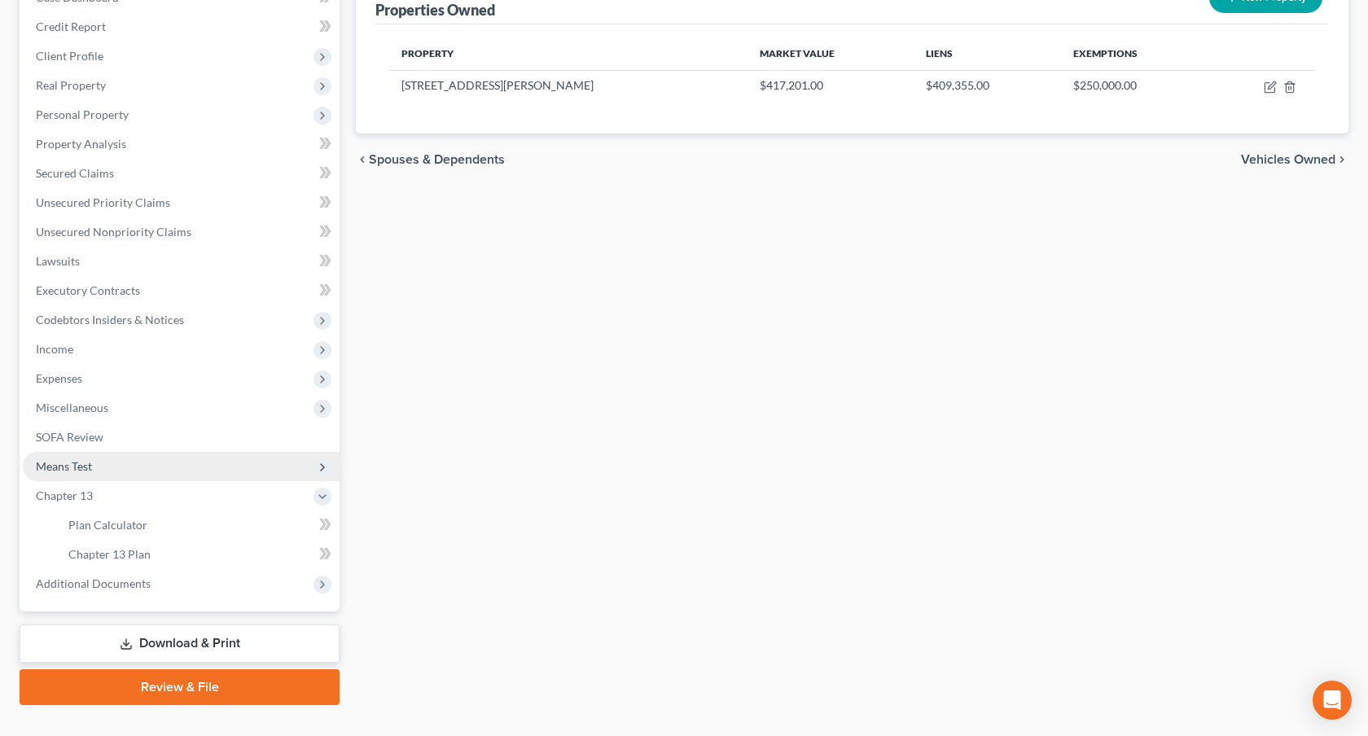
click at [142, 471] on span "Means Test" at bounding box center [181, 466] width 317 height 29
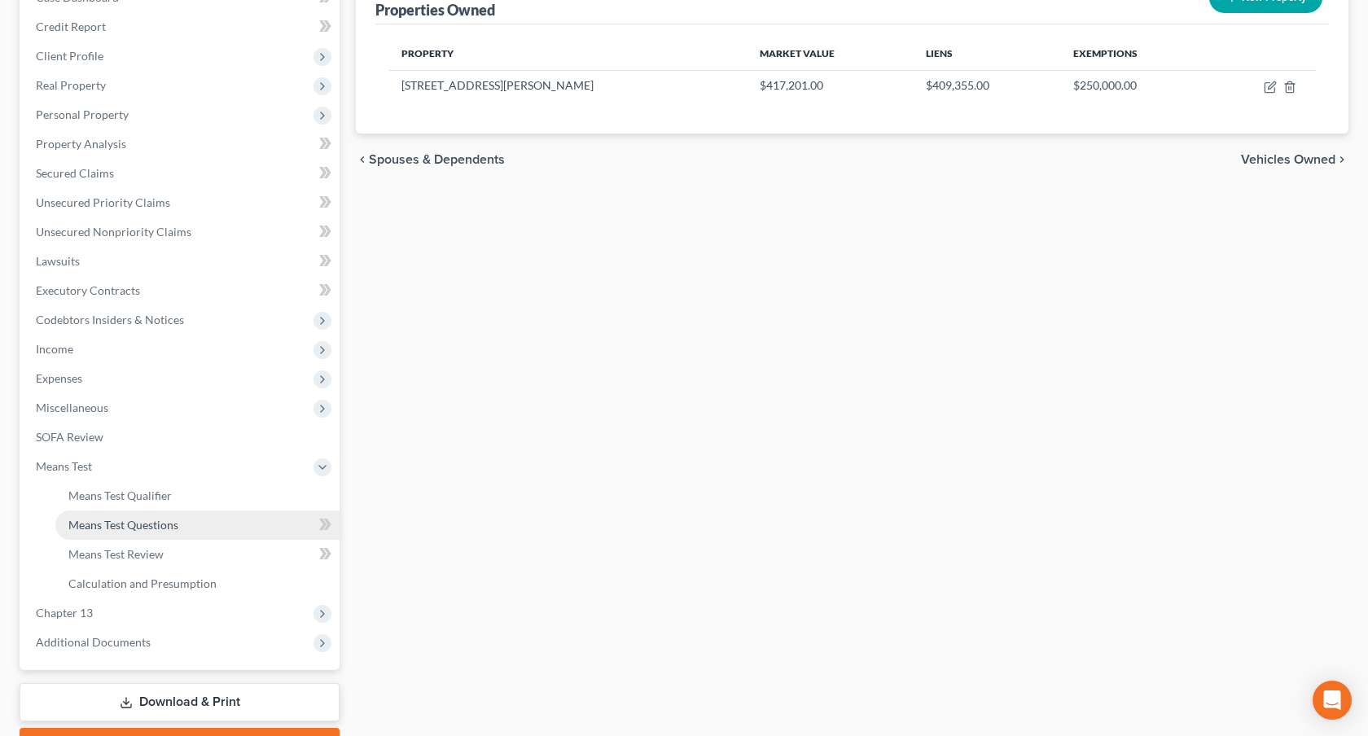
click at [154, 523] on span "Means Test Questions" at bounding box center [123, 525] width 110 height 14
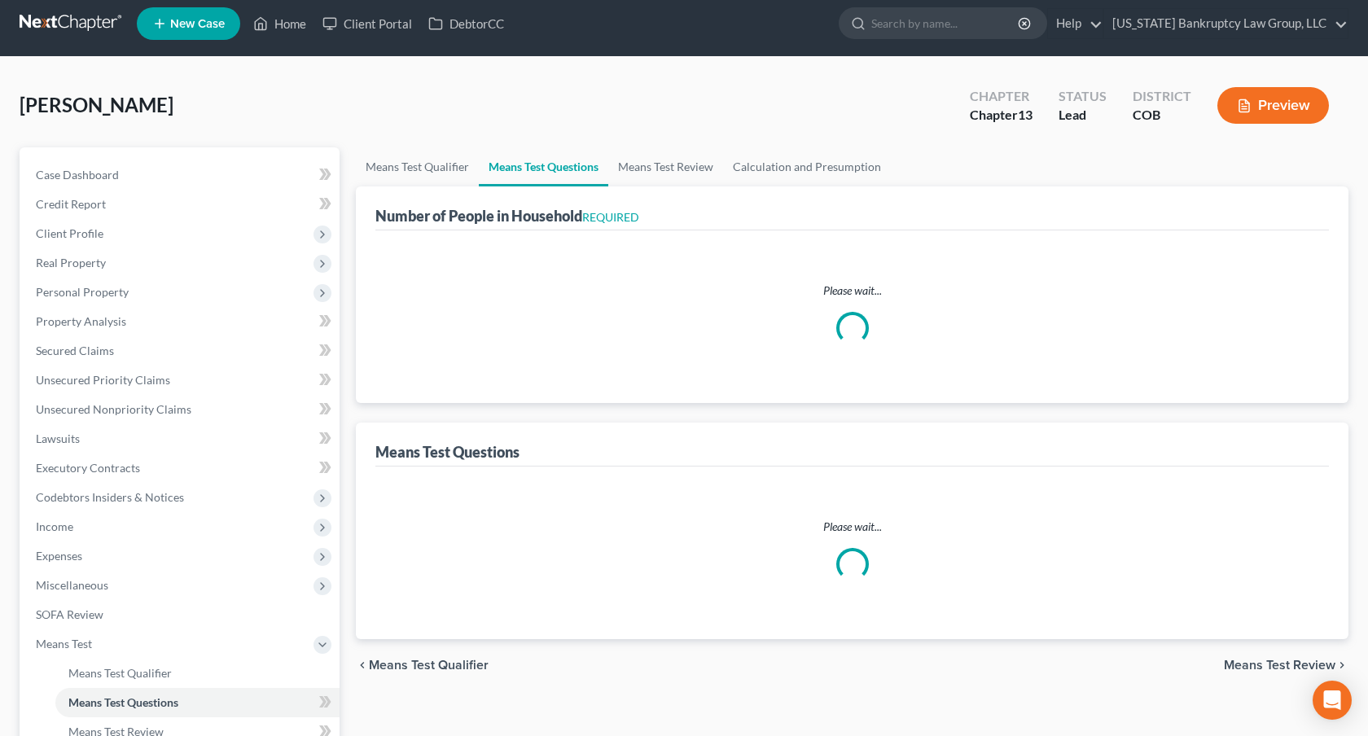
select select "0"
select select "60"
select select "0"
select select "60"
select select "1"
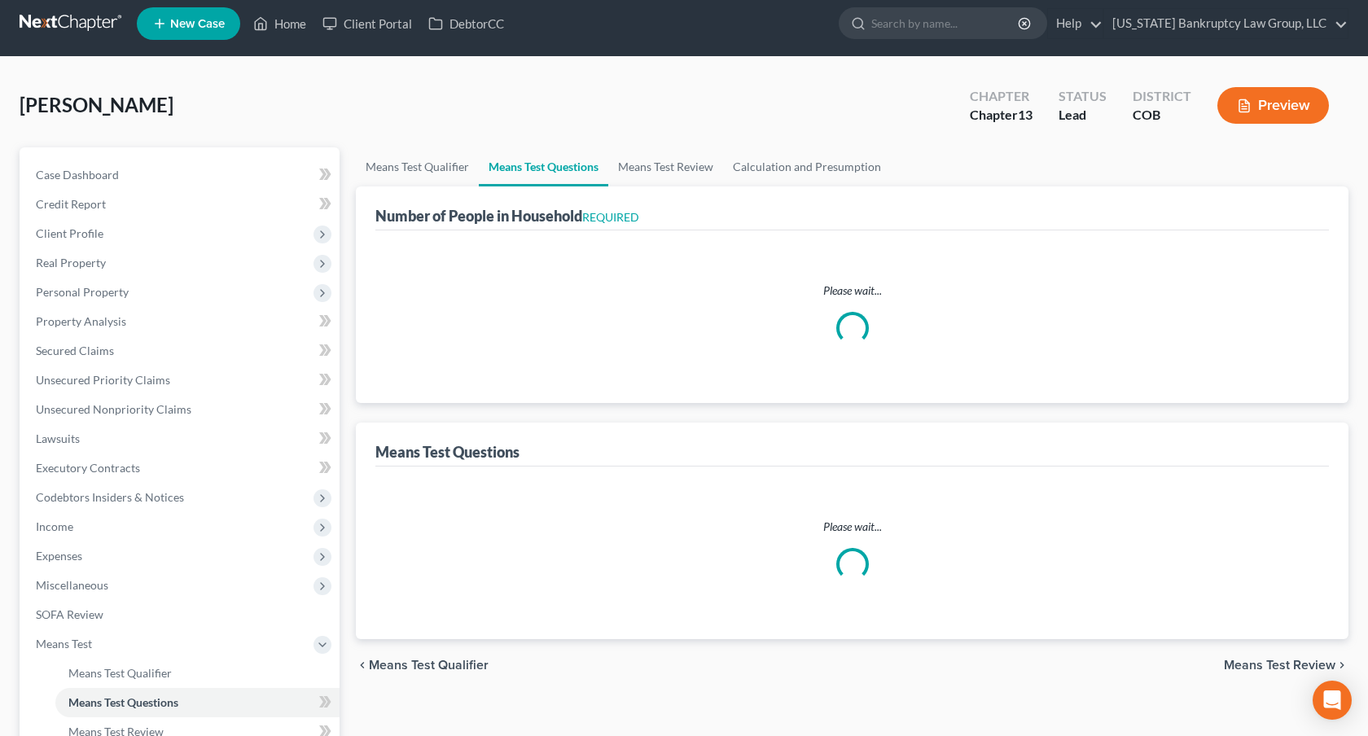
select select "1"
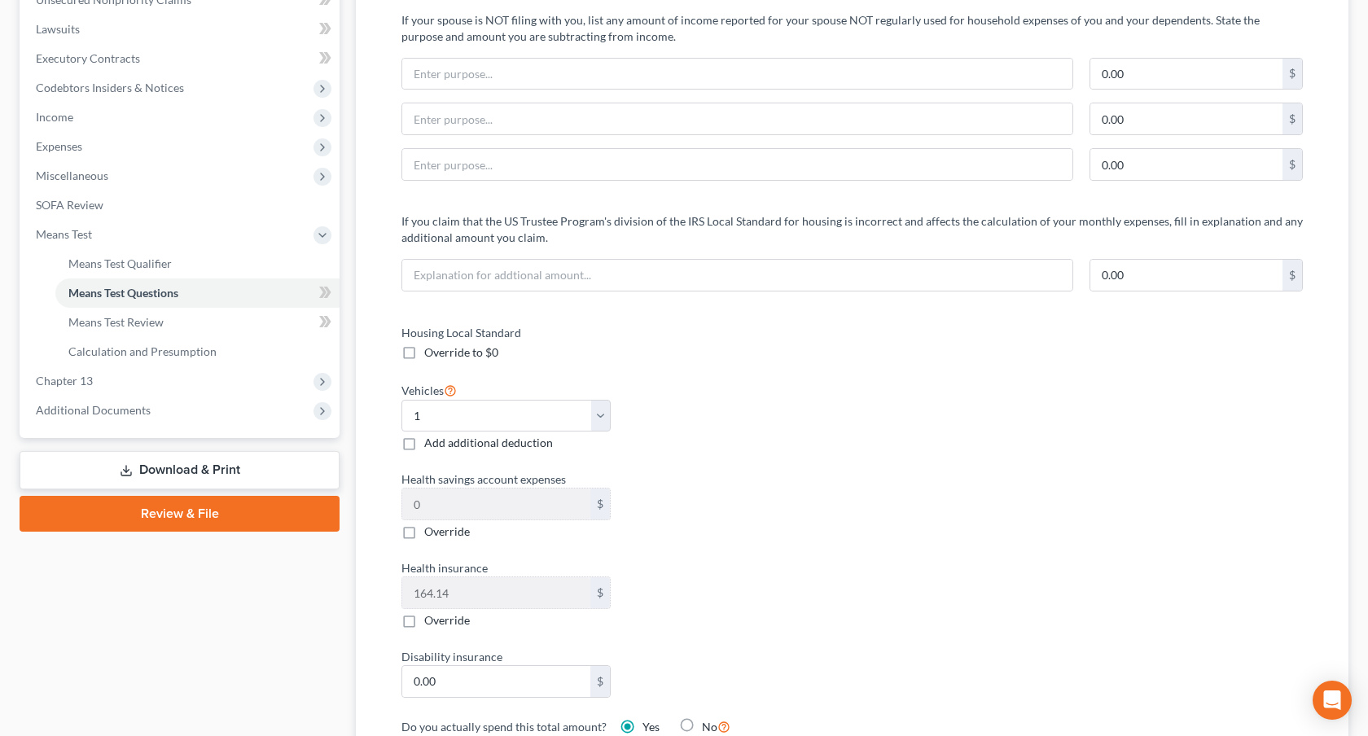
scroll to position [426, 0]
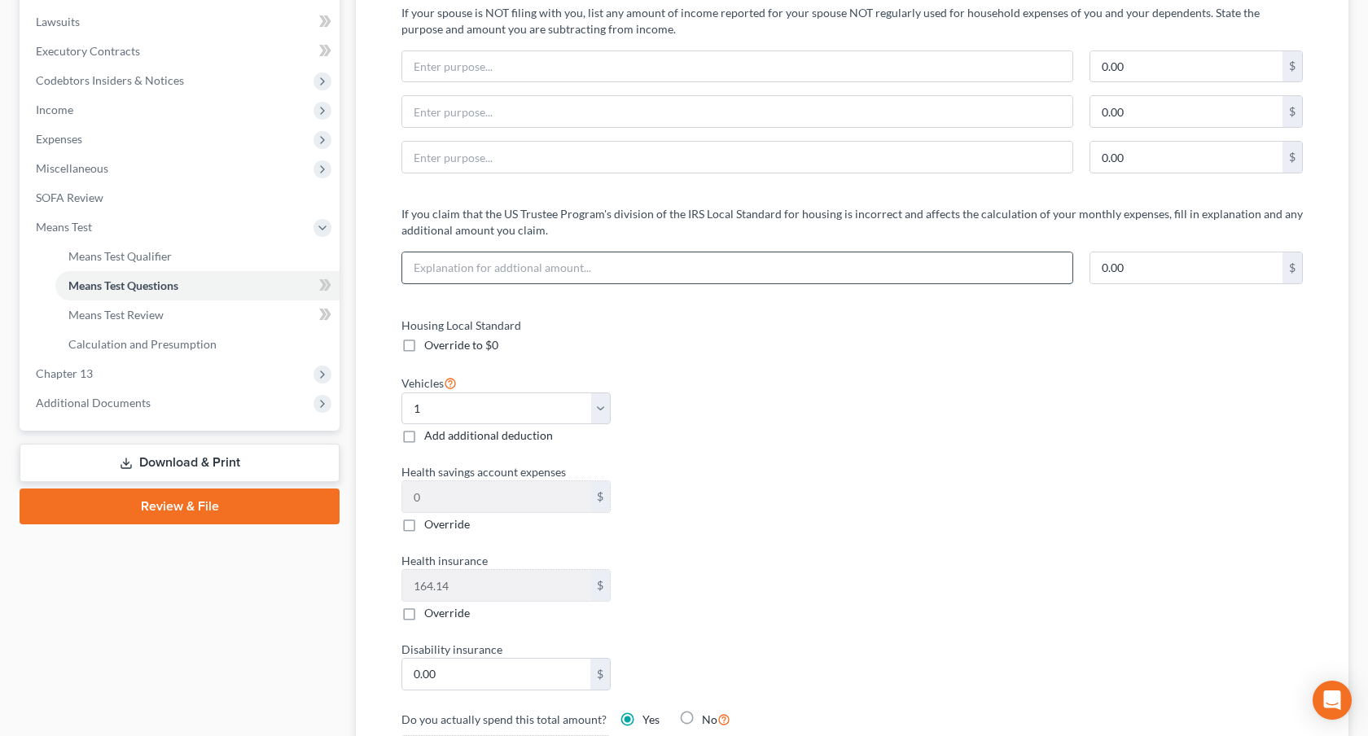
click at [566, 267] on input "text" at bounding box center [737, 267] width 670 height 31
type input "Mortgage payment exceeds IRS standard"
type input "775.00"
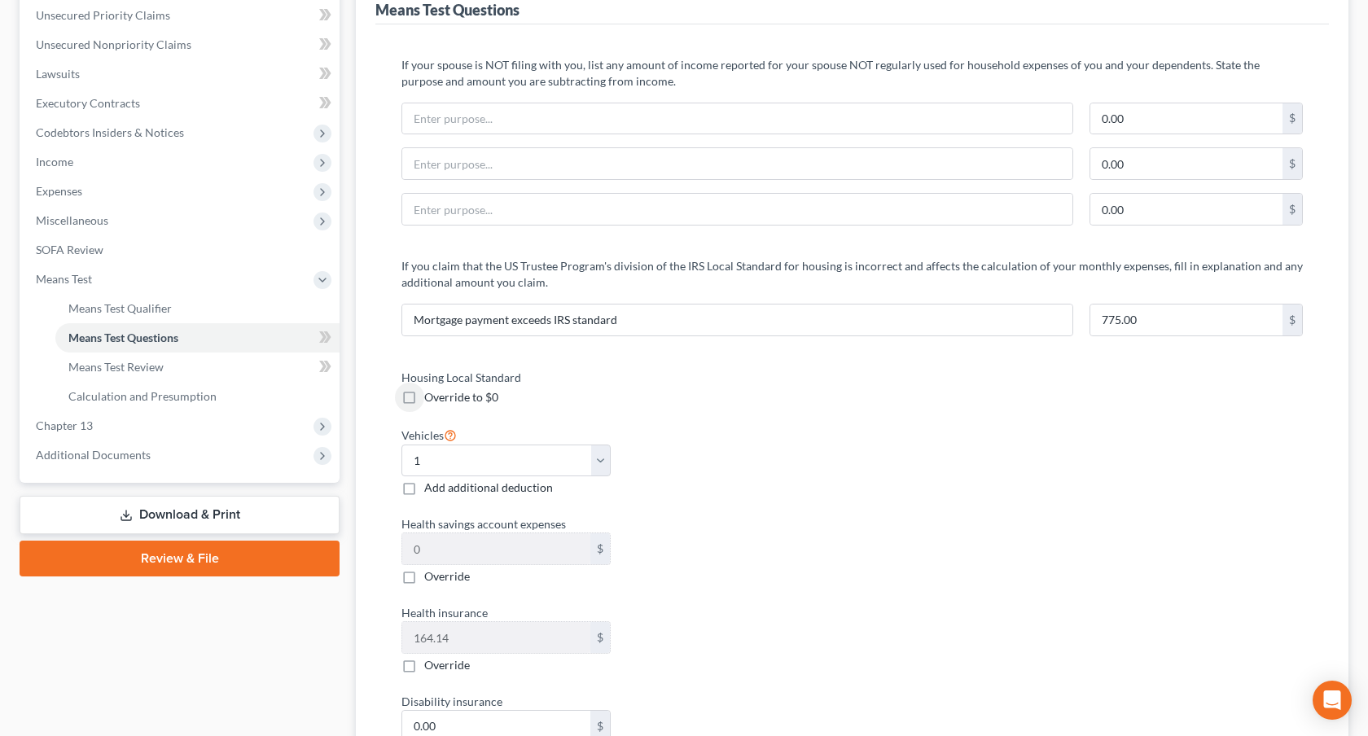
scroll to position [359, 0]
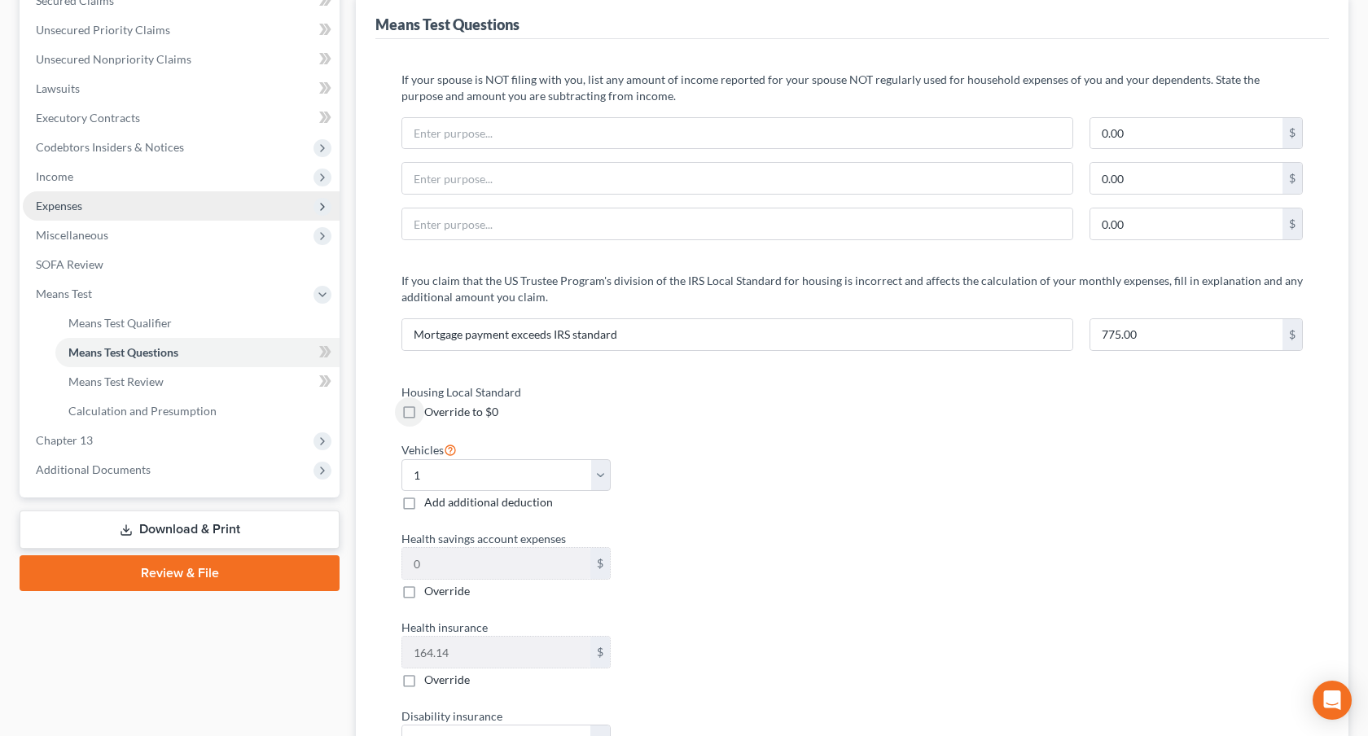
click at [106, 195] on span "Expenses" at bounding box center [181, 205] width 317 height 29
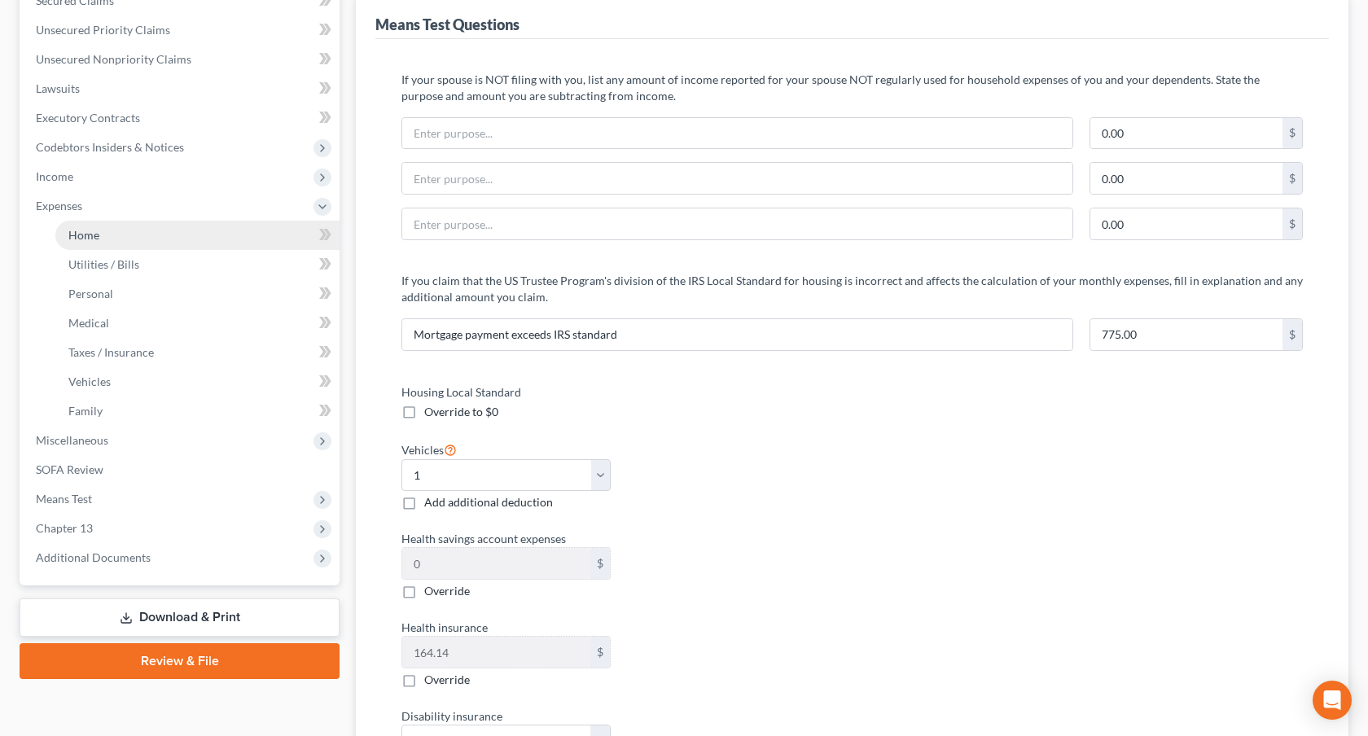
click at [125, 233] on link "Home" at bounding box center [197, 235] width 284 height 29
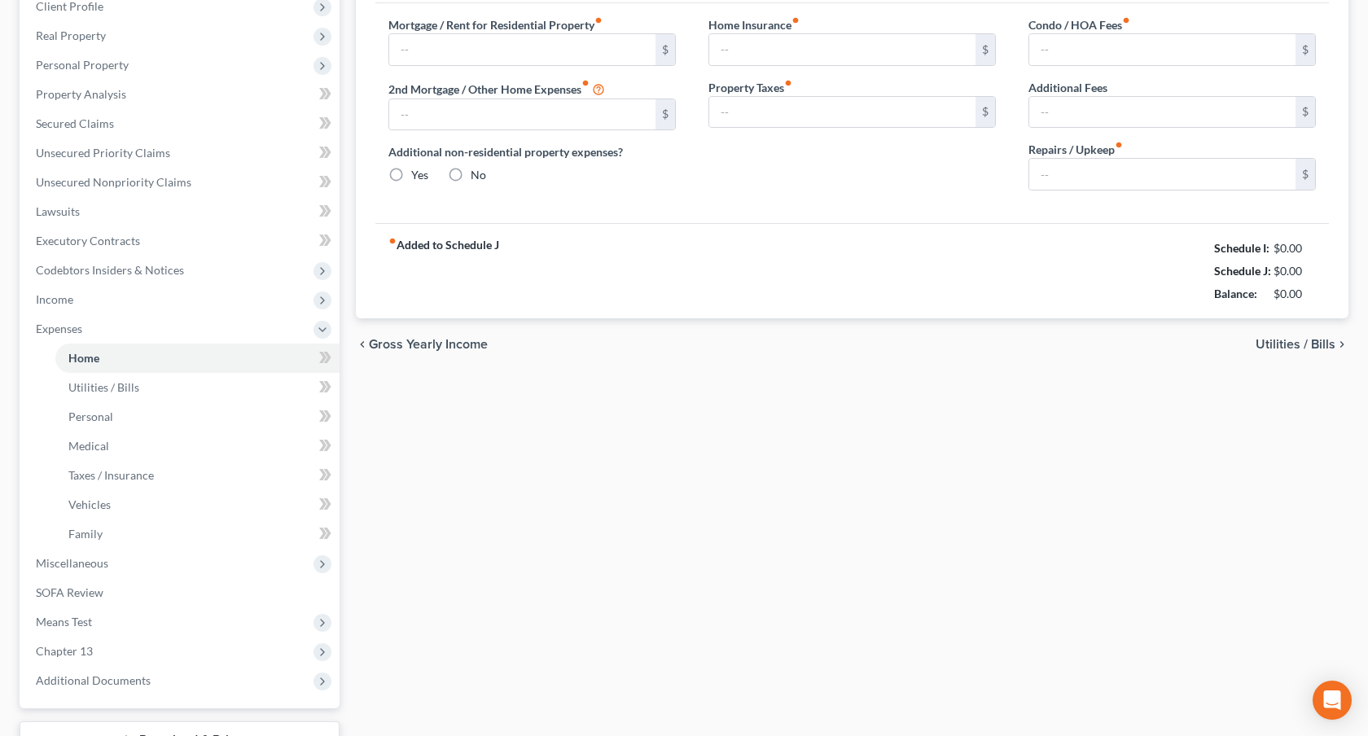
scroll to position [21, 0]
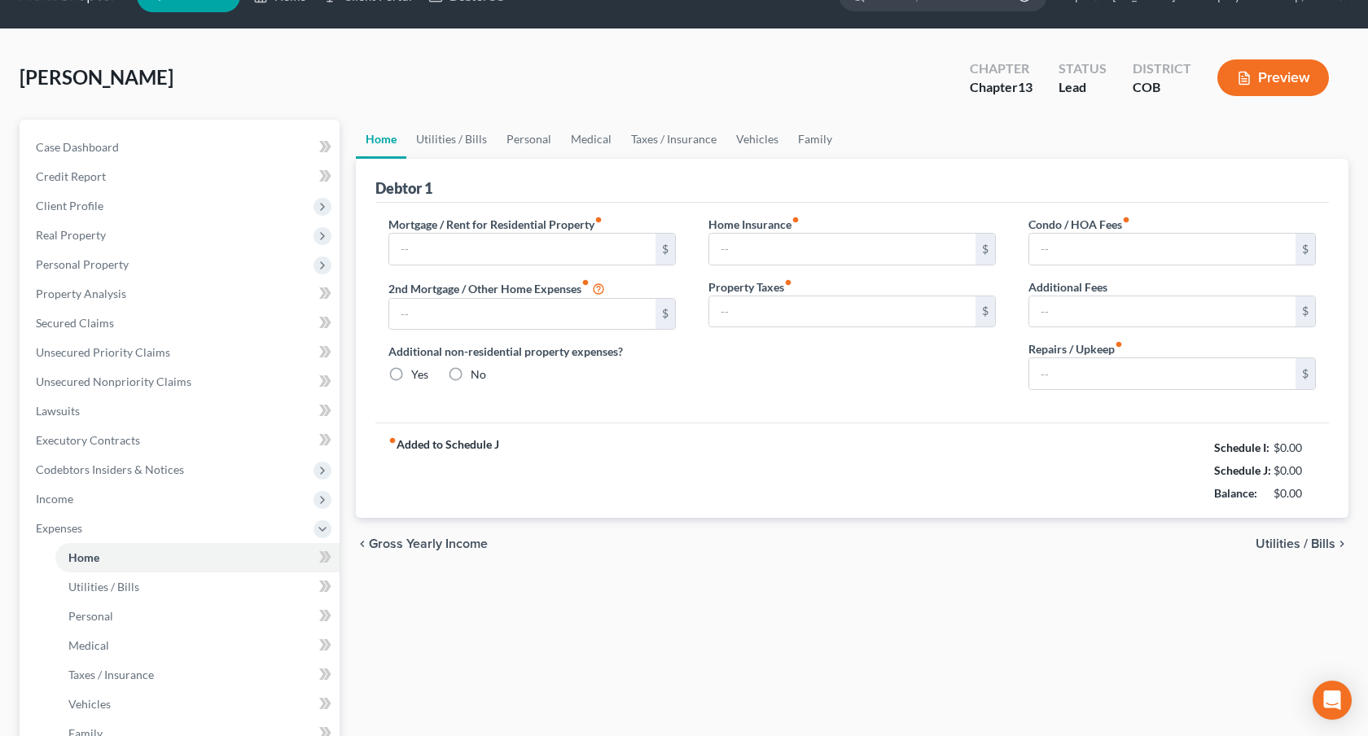
type input "2,418.88"
type input "0.00"
radio input "true"
type input "95.00"
type input "0.00"
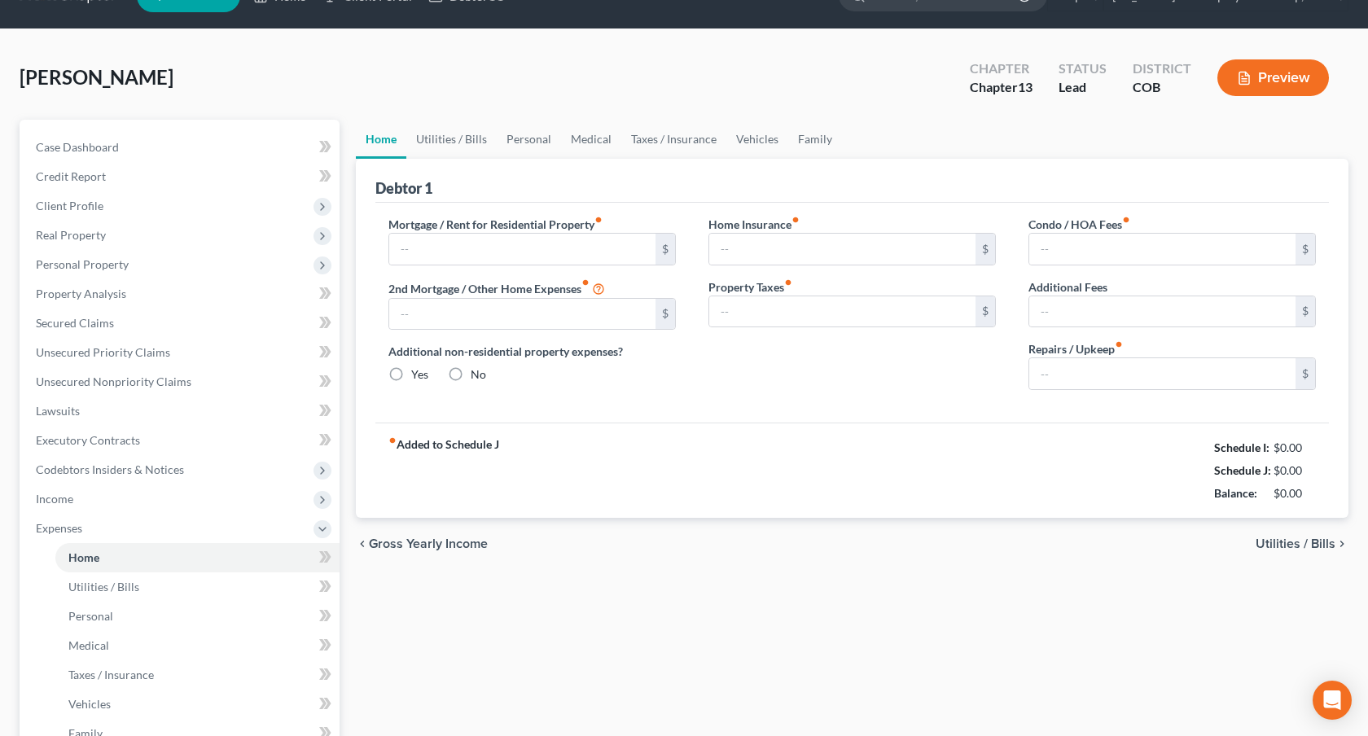
type input "300.00"
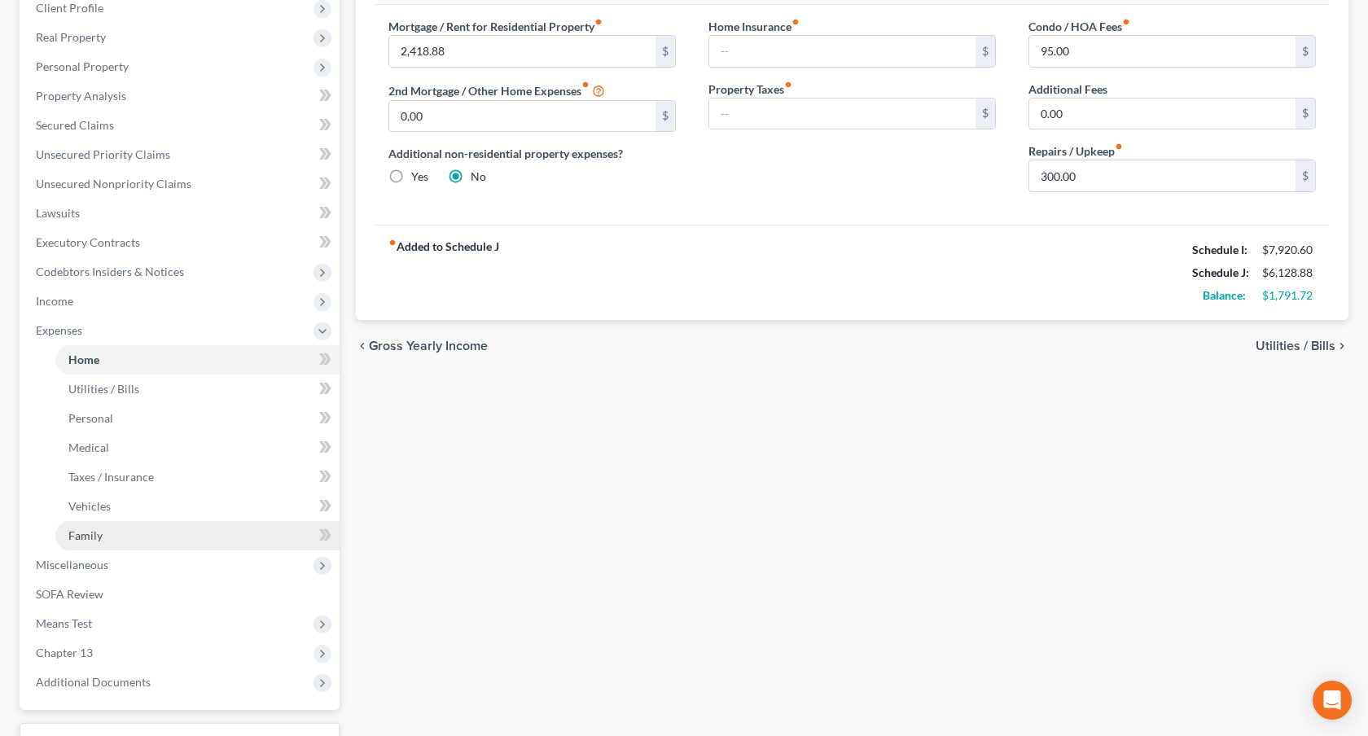
scroll to position [239, 0]
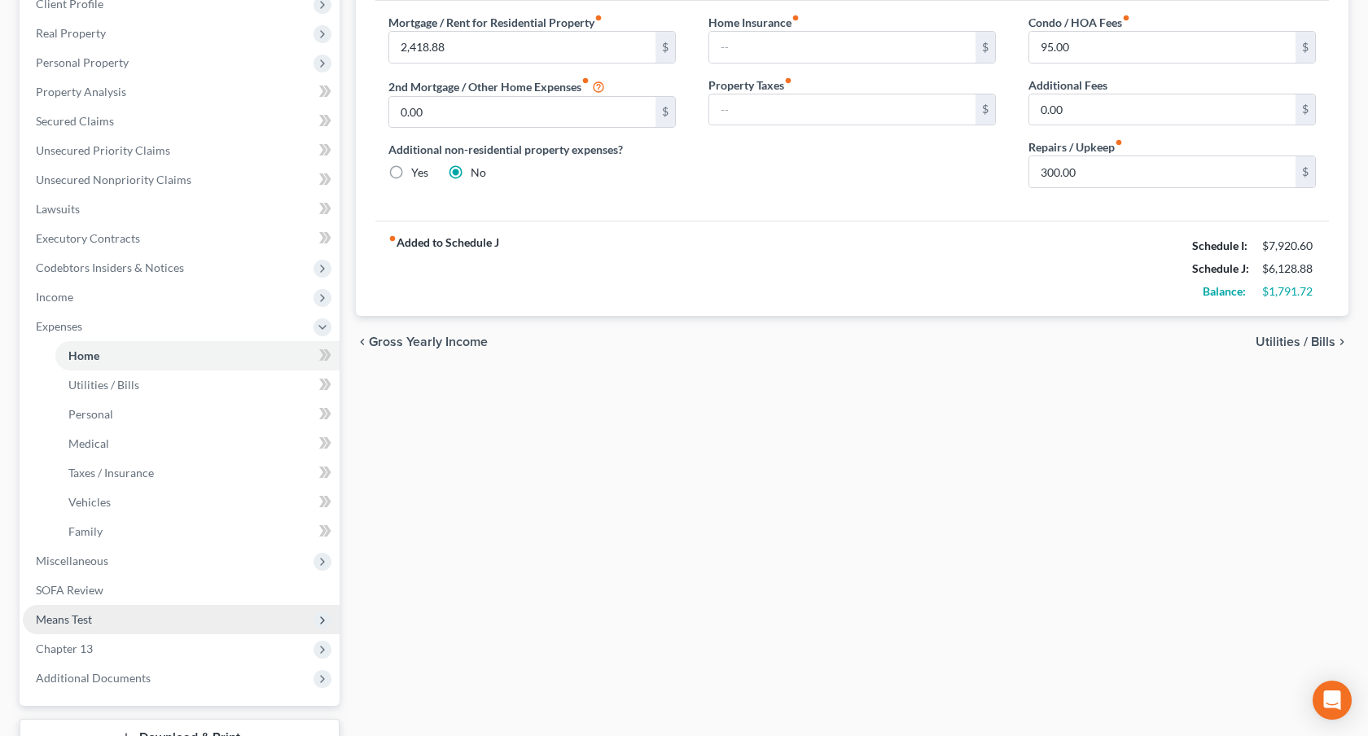
click at [170, 625] on span "Means Test" at bounding box center [181, 619] width 317 height 29
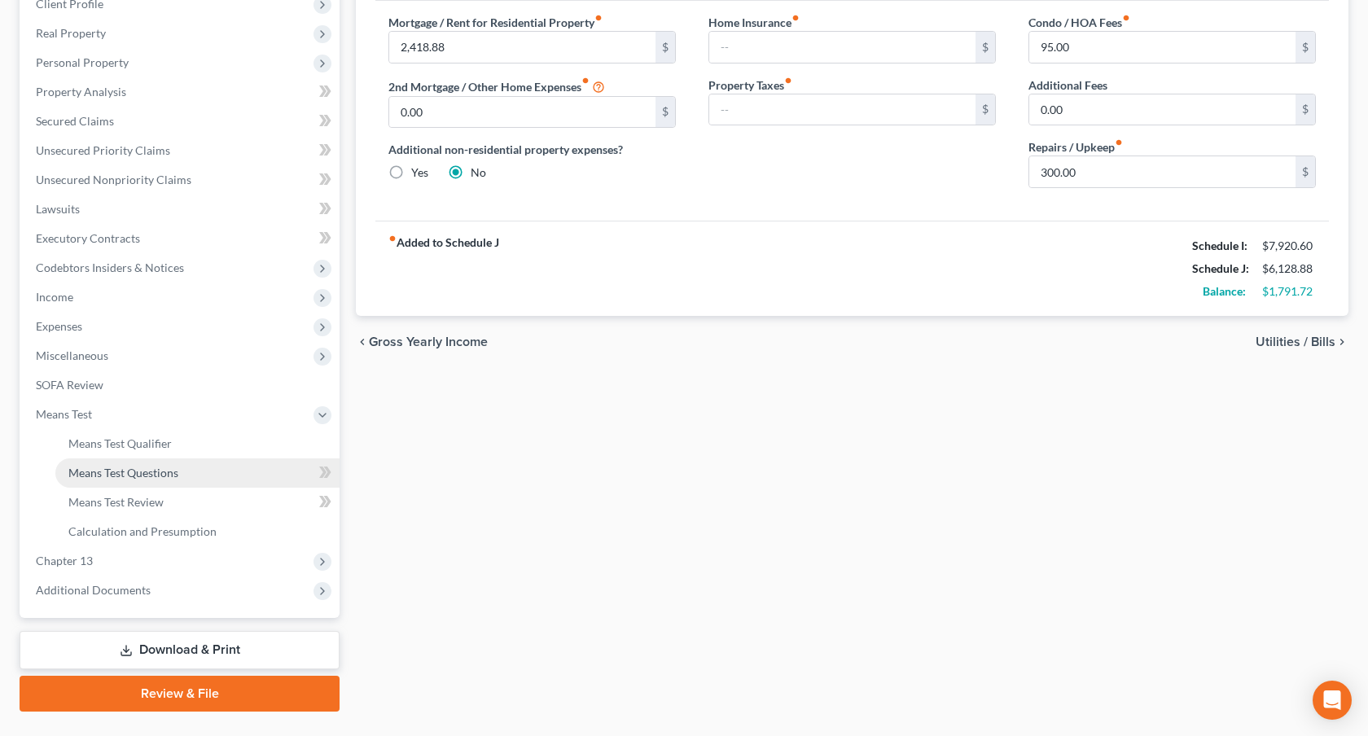
click at [157, 471] on span "Means Test Questions" at bounding box center [123, 473] width 110 height 14
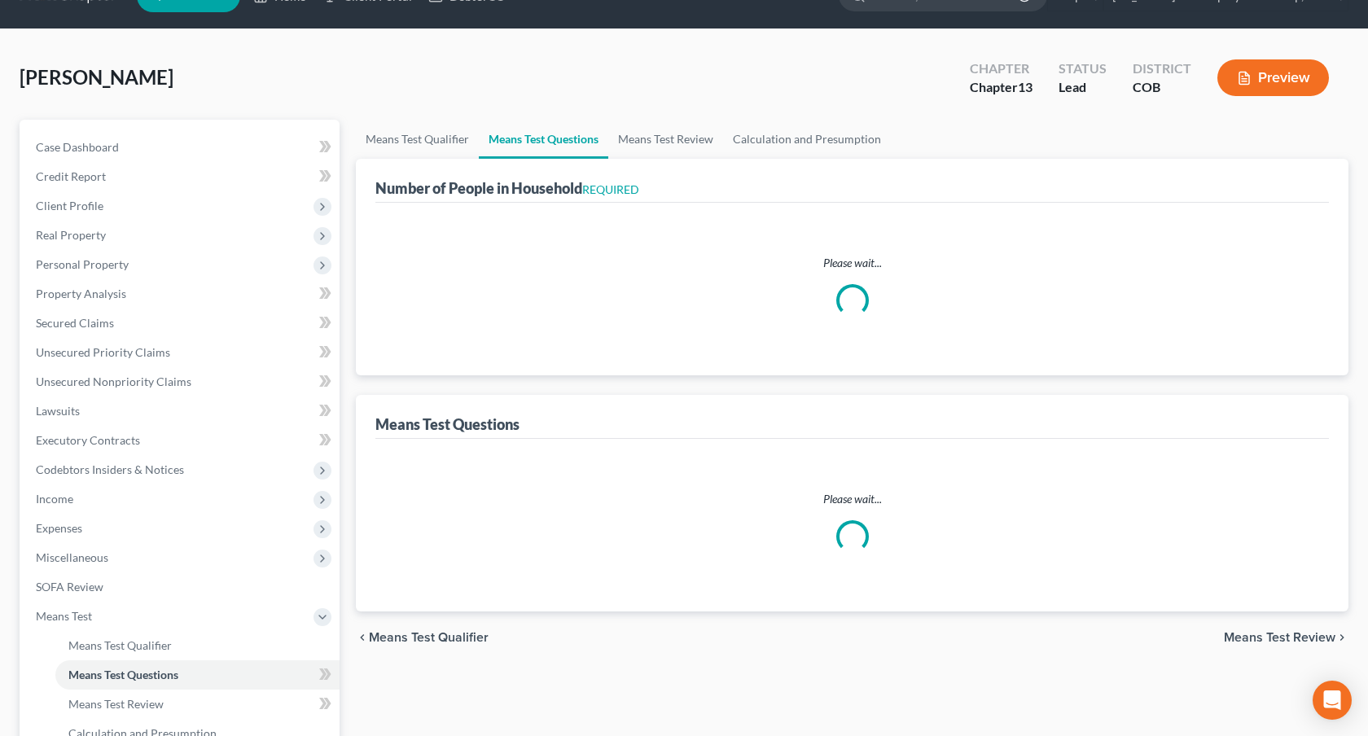
select select "0"
select select "60"
select select "0"
select select "60"
select select "1"
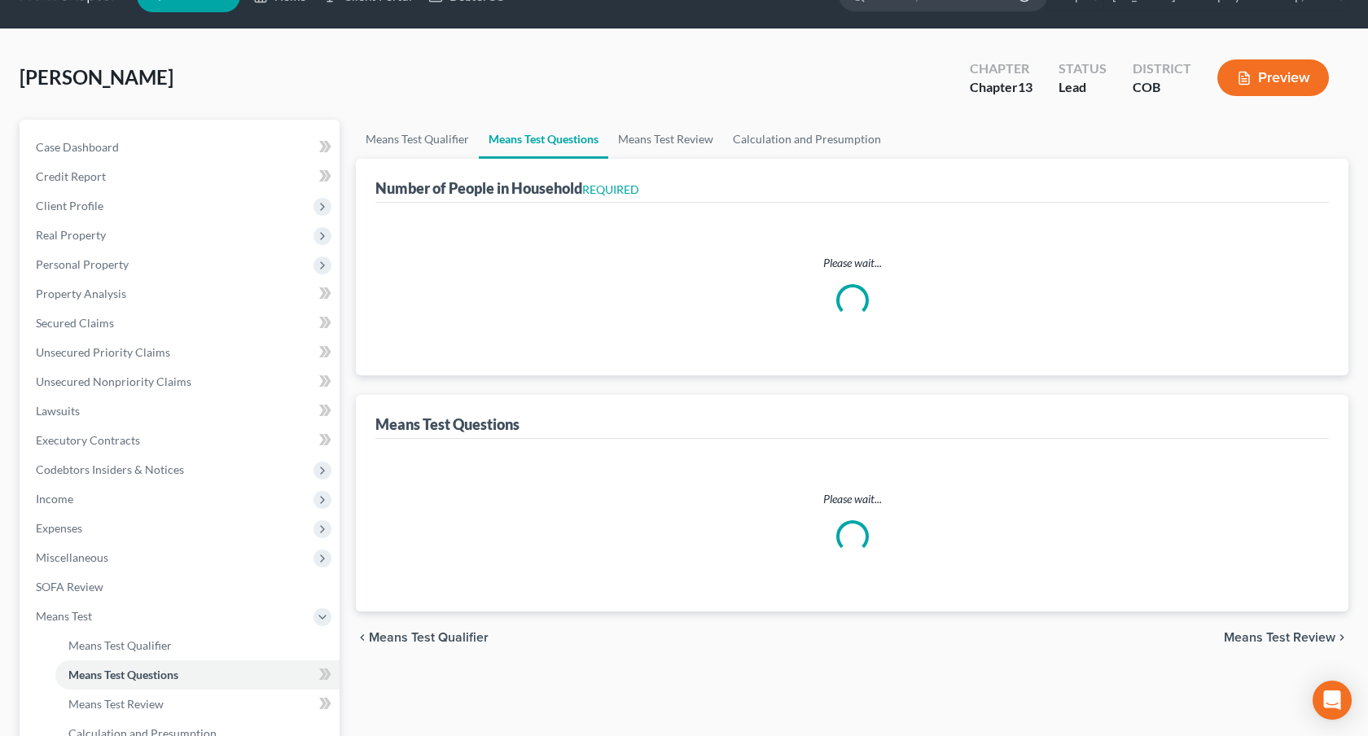
select select "1"
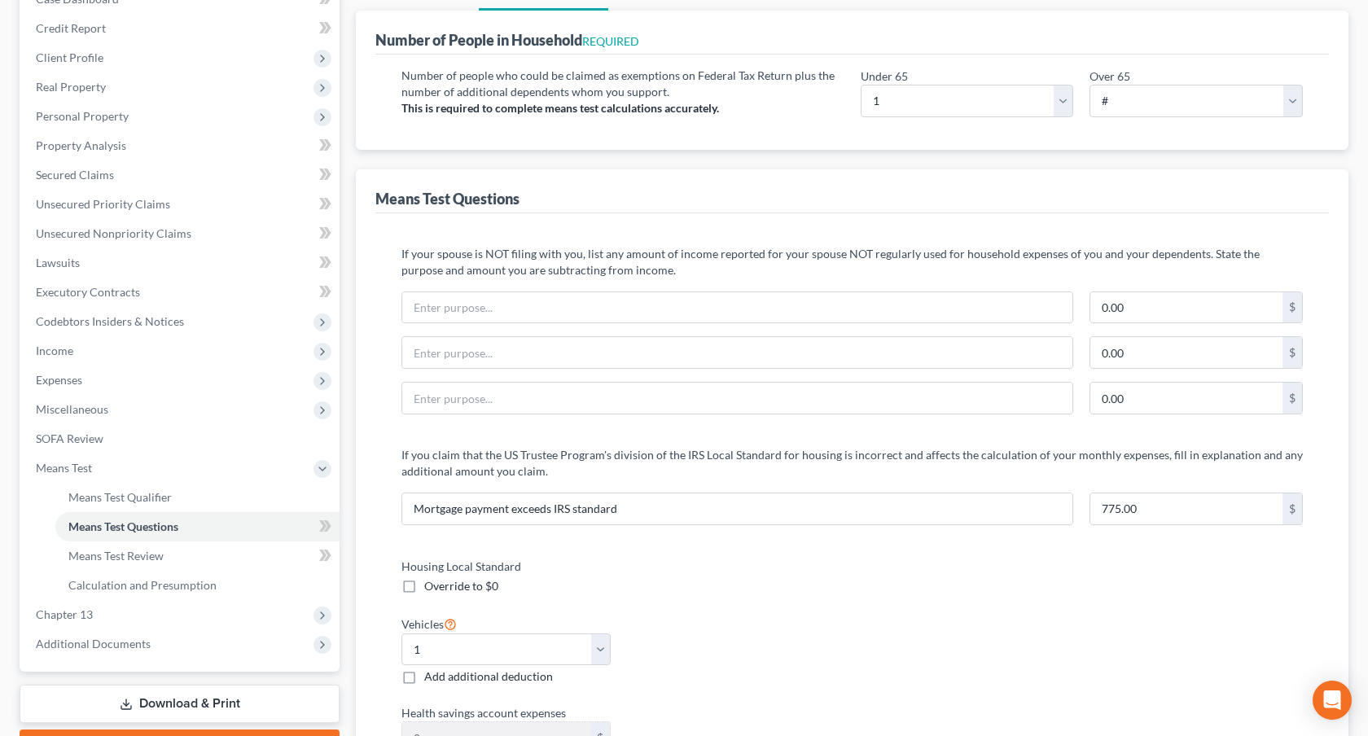
scroll to position [191, 0]
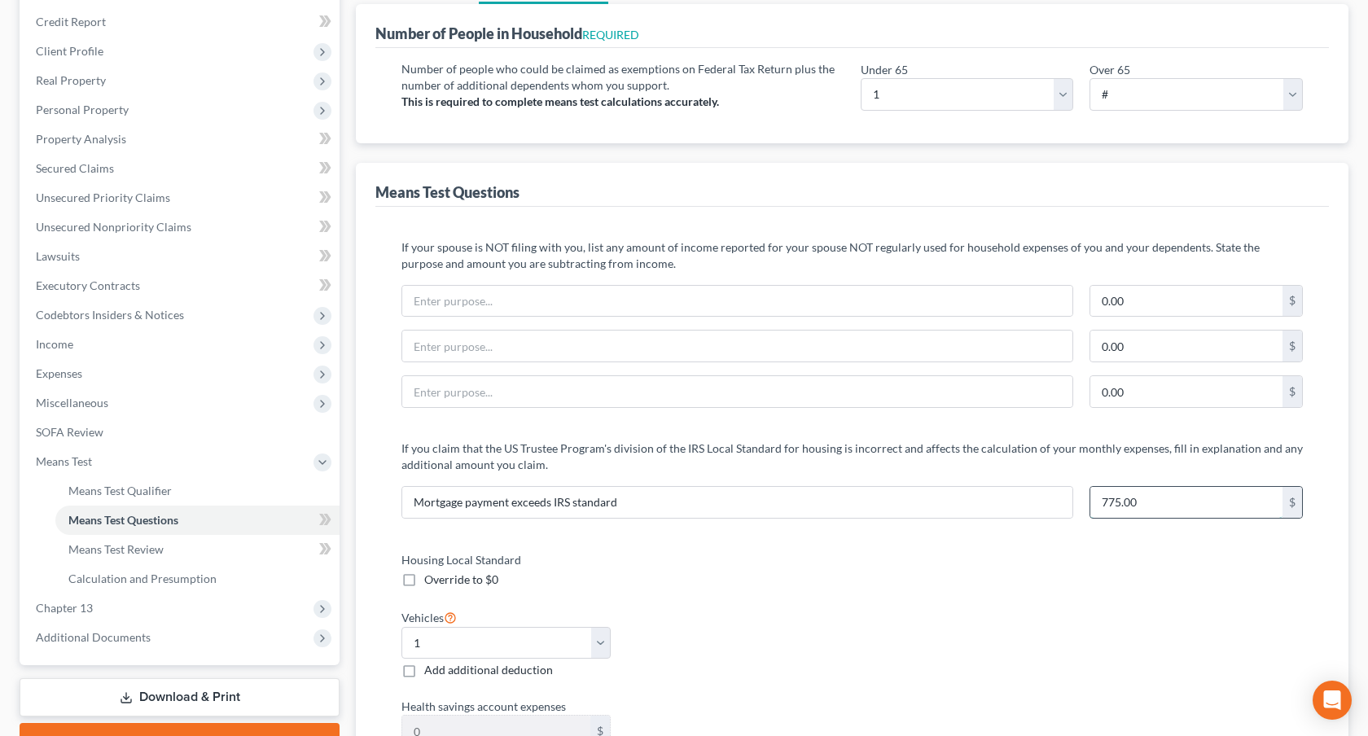
click at [1106, 508] on input "775.00" at bounding box center [1186, 502] width 192 height 31
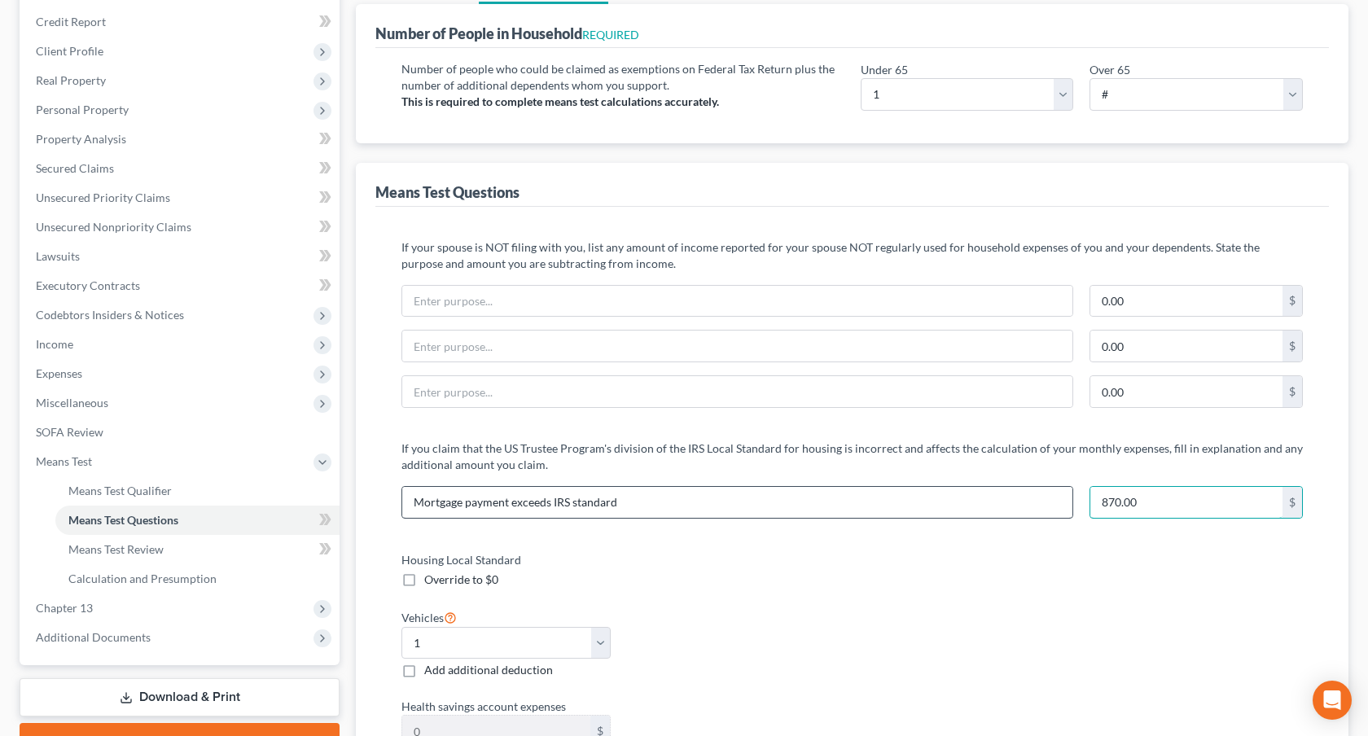
type input "870.00"
click at [466, 498] on input "Mortgage payment exceeds IRS standard" at bounding box center [737, 502] width 670 height 31
click at [557, 506] on input "Mortgage and HOA payment exceeds IRS standard" at bounding box center [737, 502] width 670 height 31
type input "Mortgage and HOA payments exceeds IRS standard"
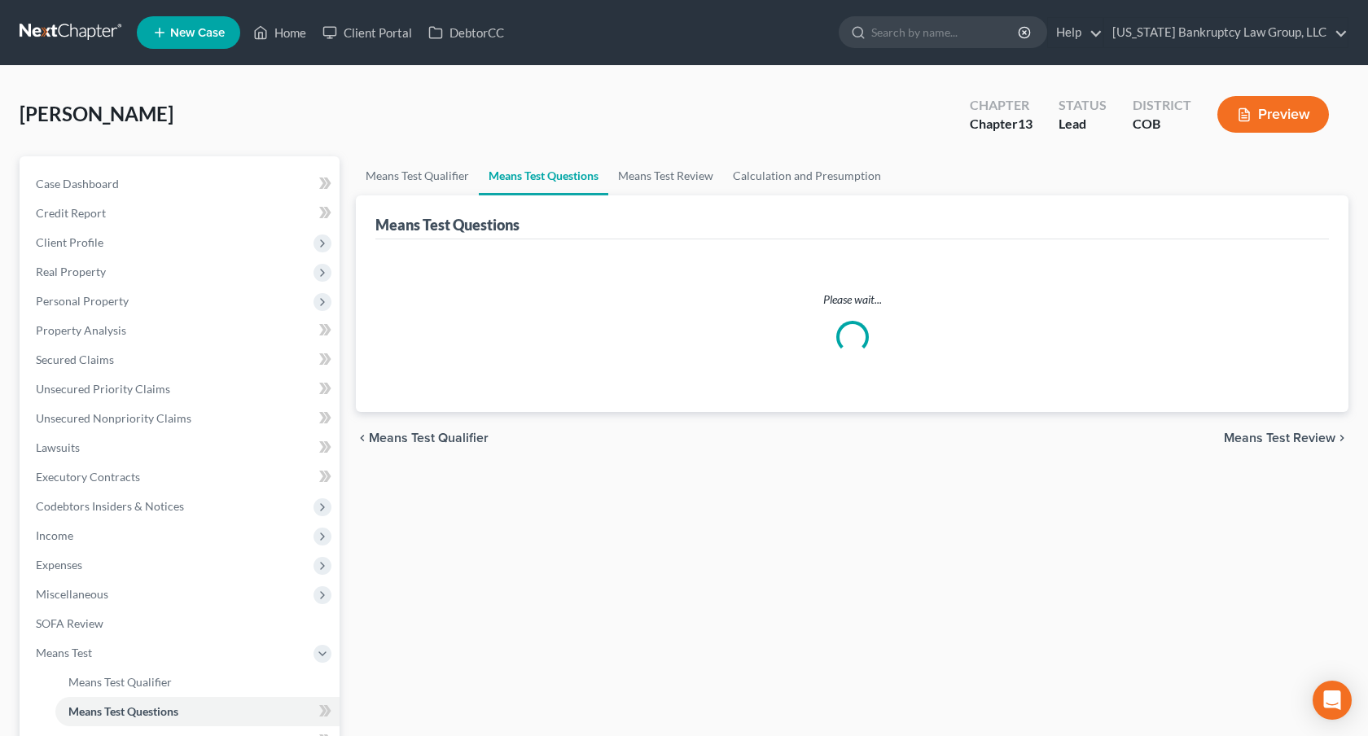
scroll to position [191, 0]
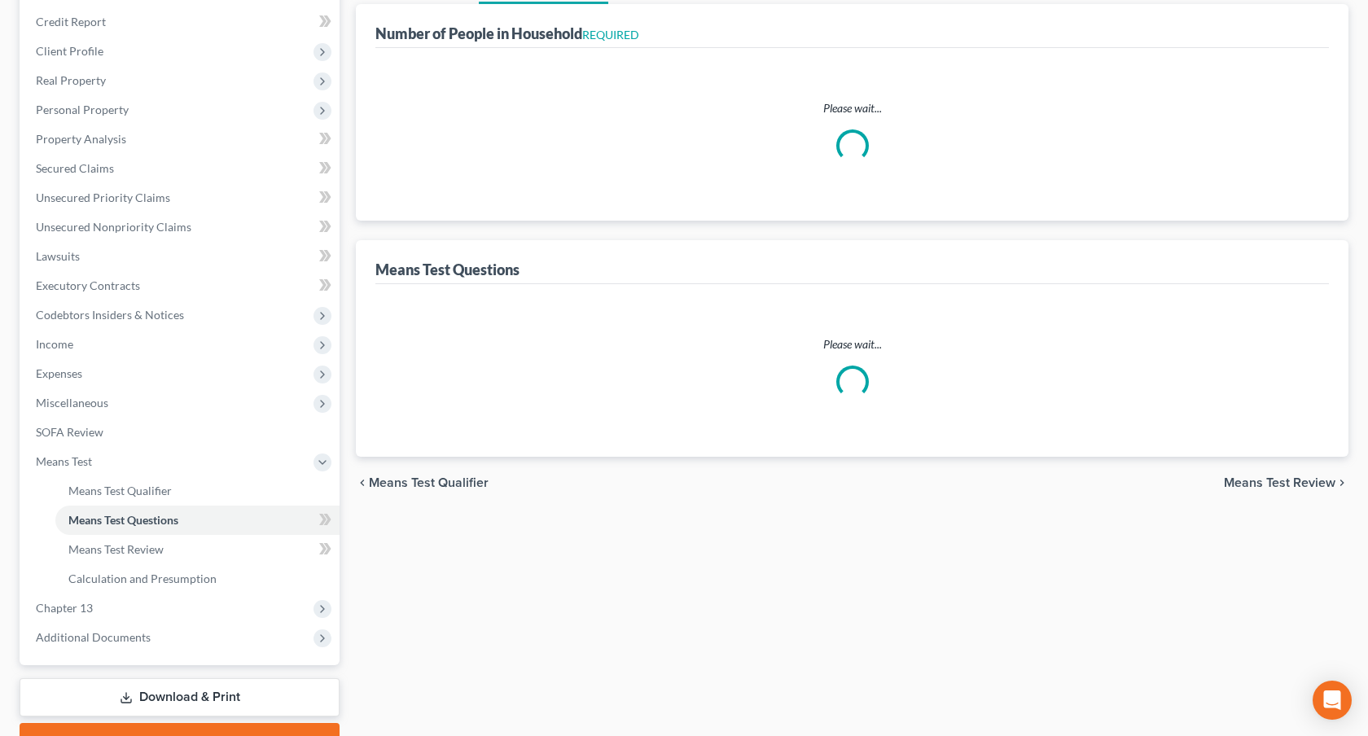
select select "0"
select select "60"
select select "0"
select select "60"
select select "1"
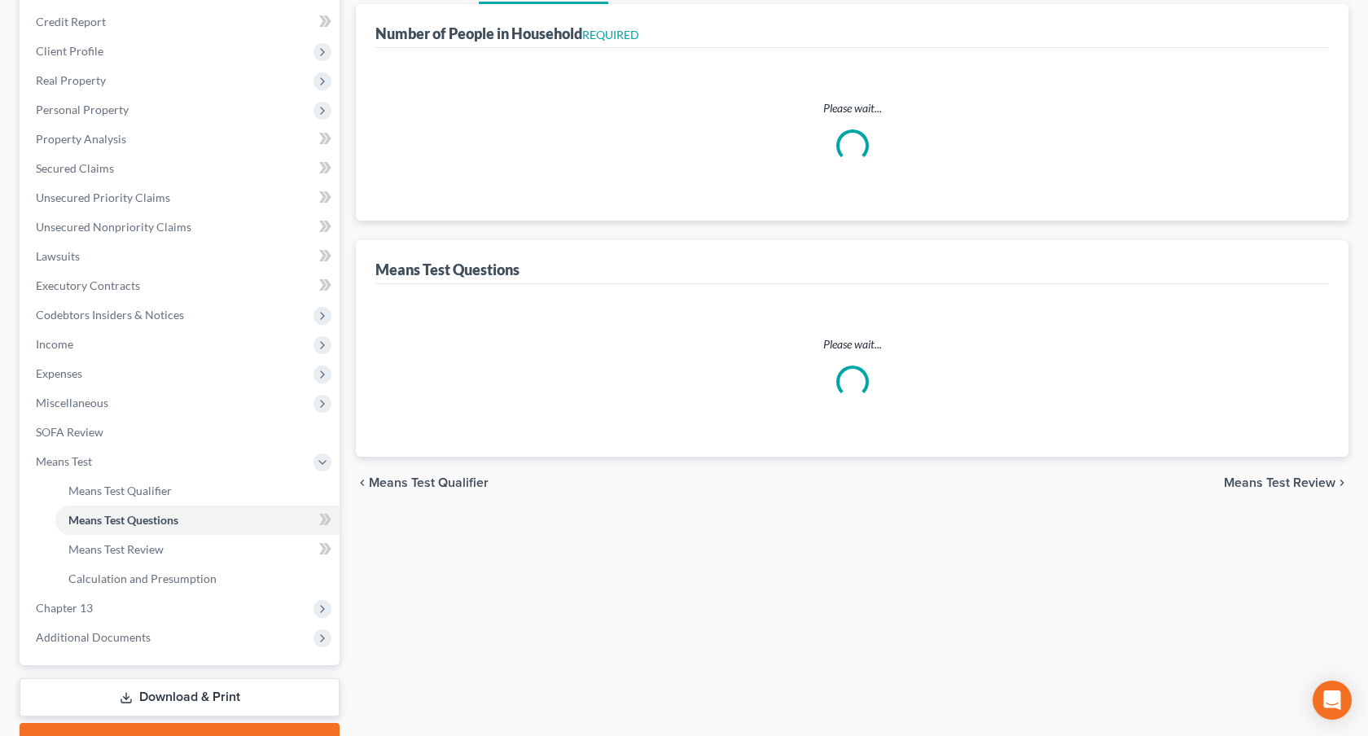
select select "1"
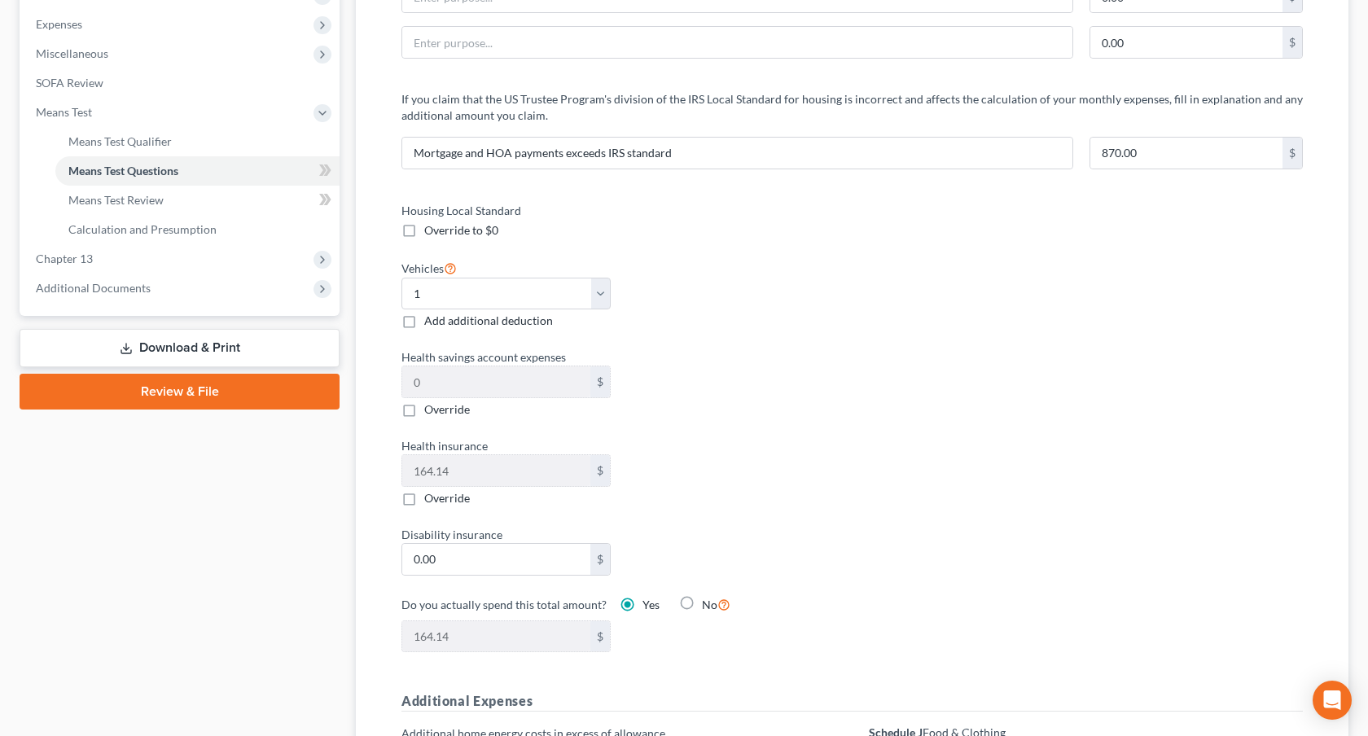
scroll to position [541, 0]
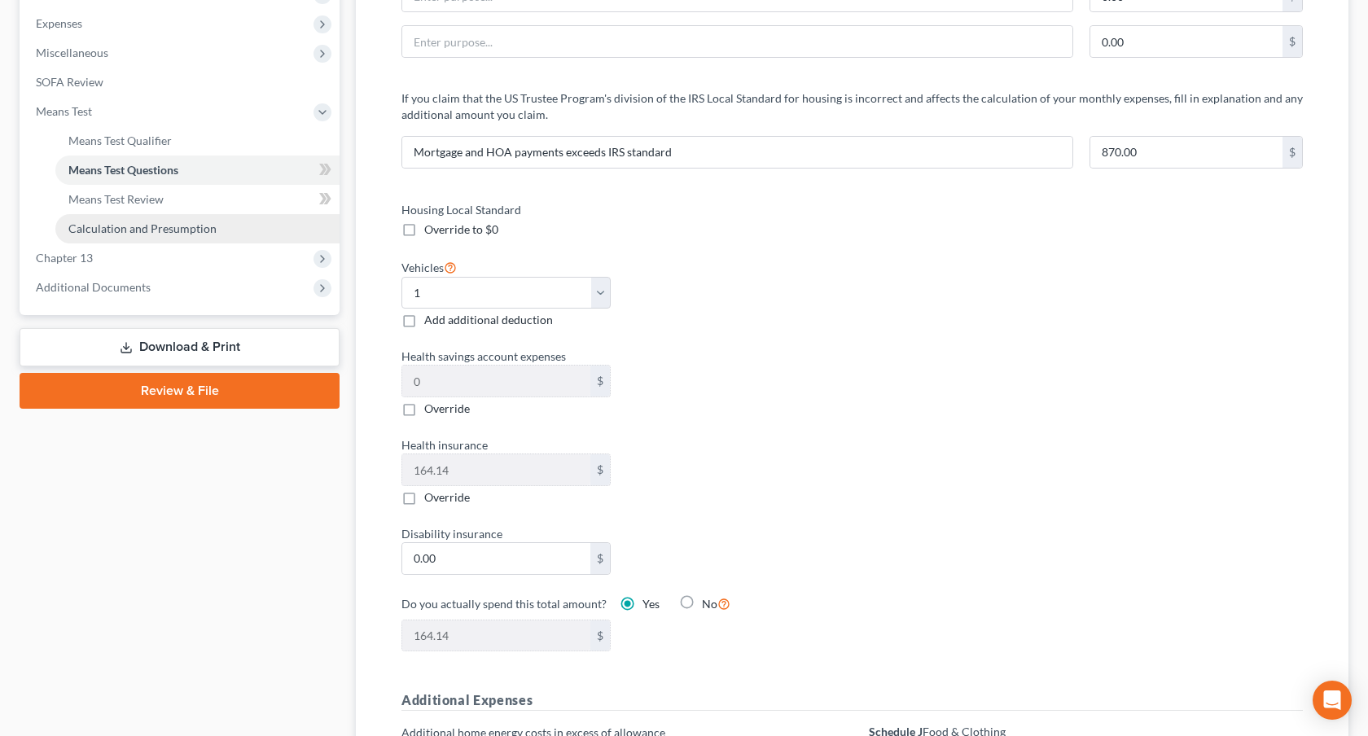
click at [240, 237] on link "Calculation and Presumption" at bounding box center [197, 228] width 284 height 29
